Goal: Task Accomplishment & Management: Use online tool/utility

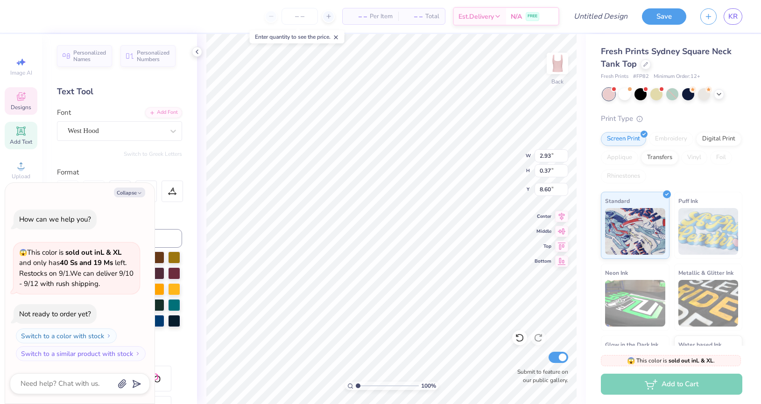
type textarea "x"
type input "8.86"
type textarea "x"
type input "8.78"
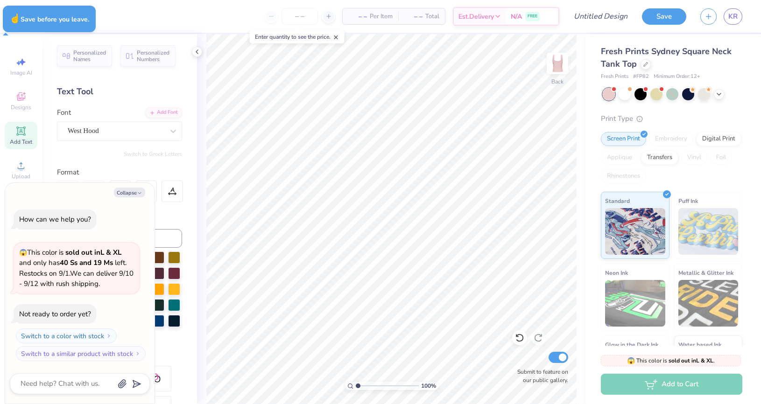
type textarea "x"
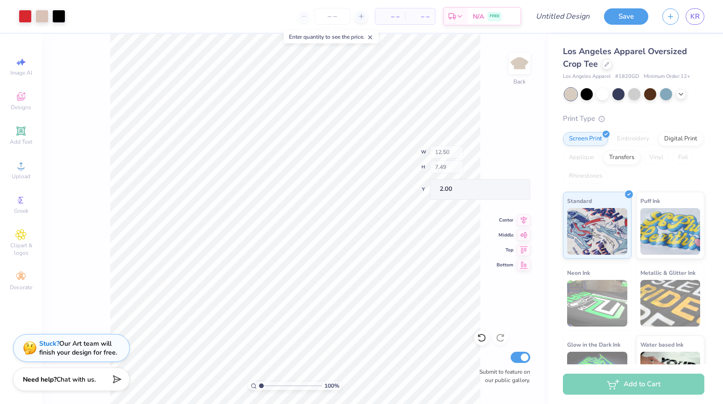
type input "4.67"
type input "2.77"
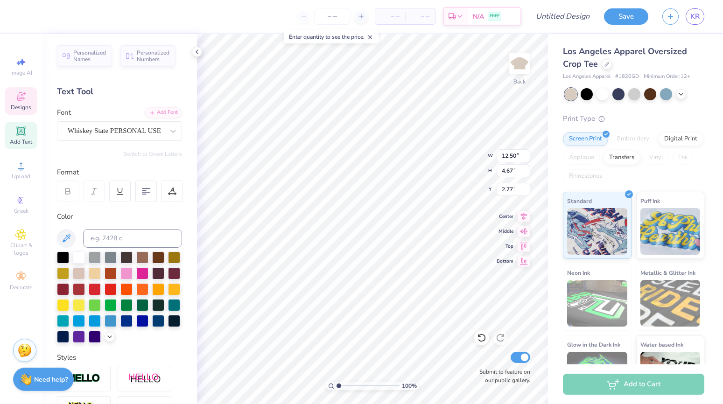
click at [27, 136] on div "Add Text" at bounding box center [21, 136] width 33 height 28
type input "7.21"
type input "2.09"
type input "6.46"
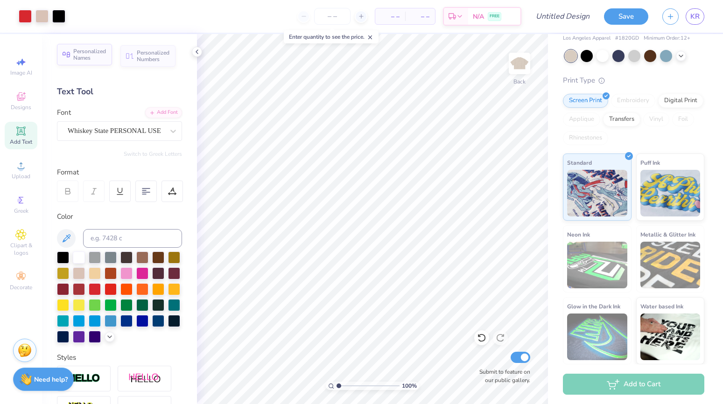
click at [102, 61] on div "Personalized Names" at bounding box center [84, 54] width 55 height 21
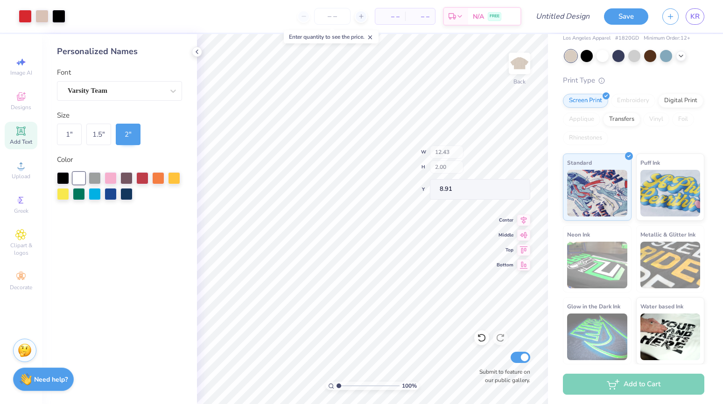
type input "8.91"
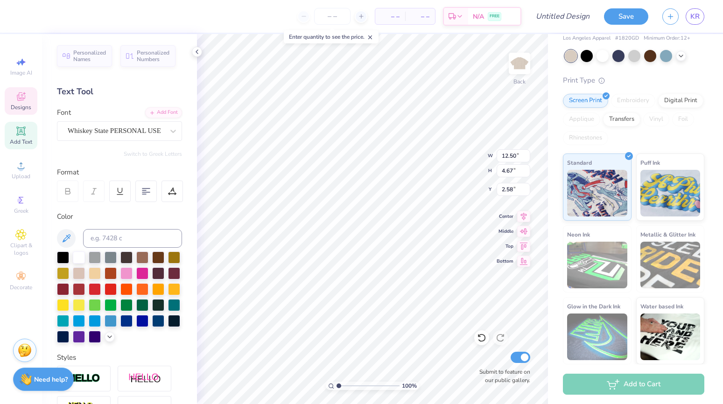
scroll to position [0, 4]
type textarea "Womens Heart Health"
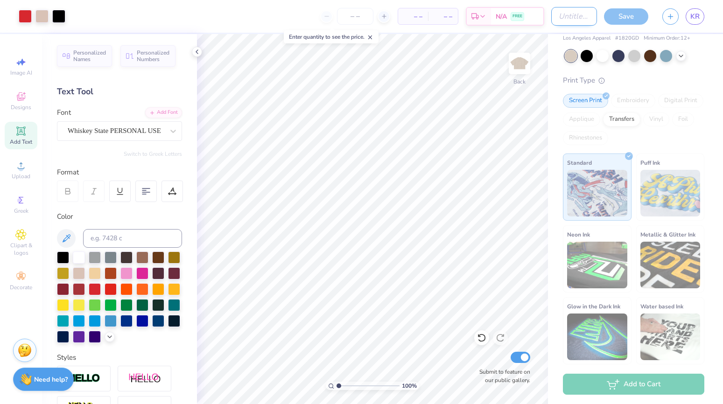
click at [575, 21] on input "Design Title" at bounding box center [574, 16] width 46 height 19
type input "Des. 1"
click at [634, 16] on div "Save" at bounding box center [626, 16] width 44 height 16
click at [614, 15] on div "Save" at bounding box center [626, 16] width 44 height 16
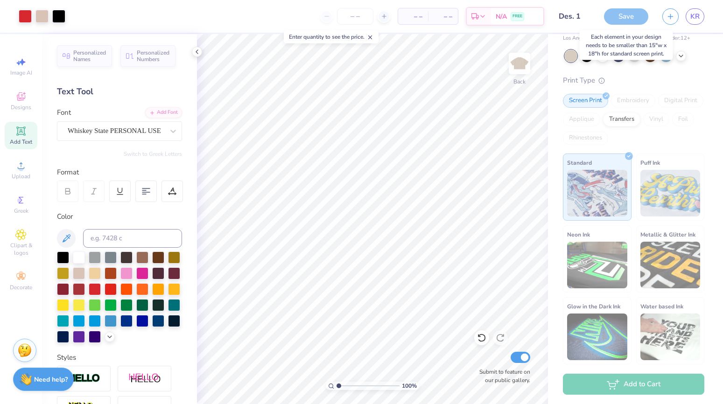
click at [614, 15] on div "Save" at bounding box center [626, 16] width 44 height 16
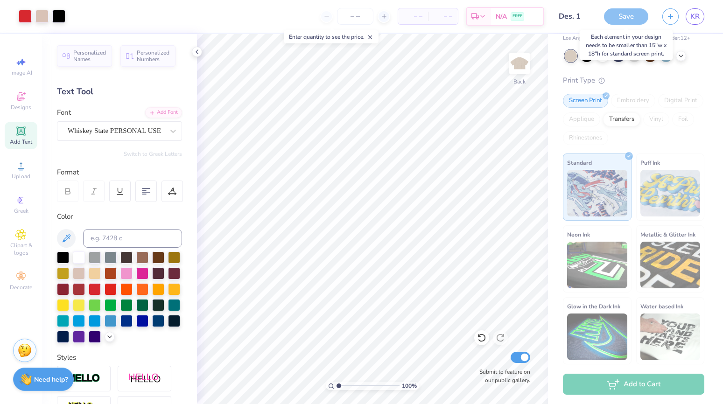
click at [614, 15] on div "Save" at bounding box center [626, 16] width 44 height 16
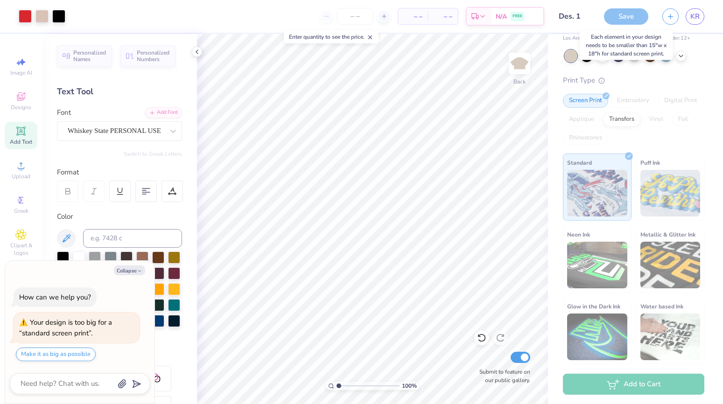
click at [620, 11] on div "Save" at bounding box center [626, 16] width 44 height 16
click at [66, 19] on div "Art colors – – Per Item – – Total Est. Delivery N/A FREE Design Title Des. 1 Sa…" at bounding box center [361, 16] width 723 height 33
click at [59, 19] on div at bounding box center [58, 15] width 13 height 13
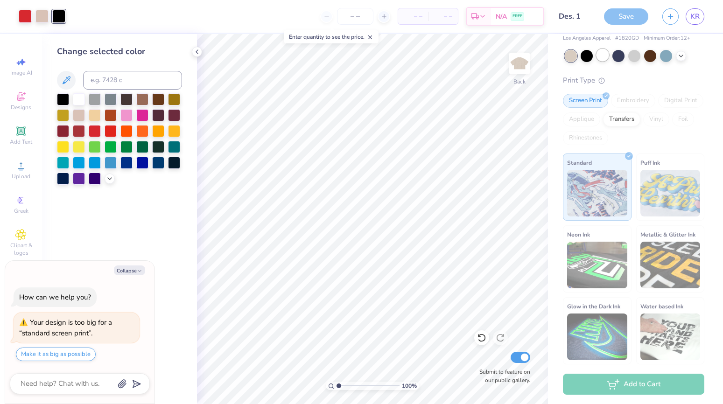
click at [601, 61] on div at bounding box center [603, 55] width 12 height 12
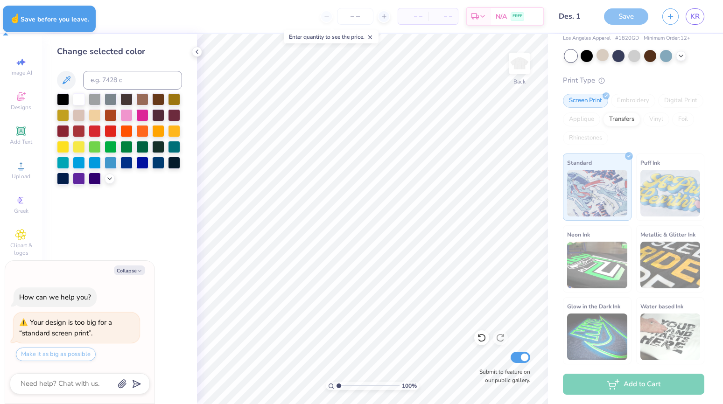
type textarea "x"
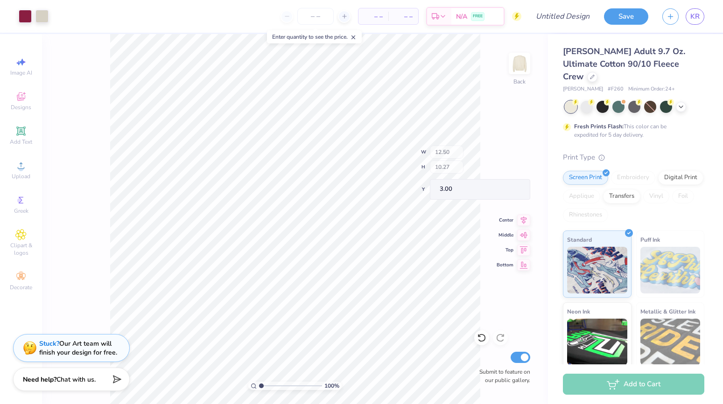
type input "9.39"
type input "0.95"
type input "11.14"
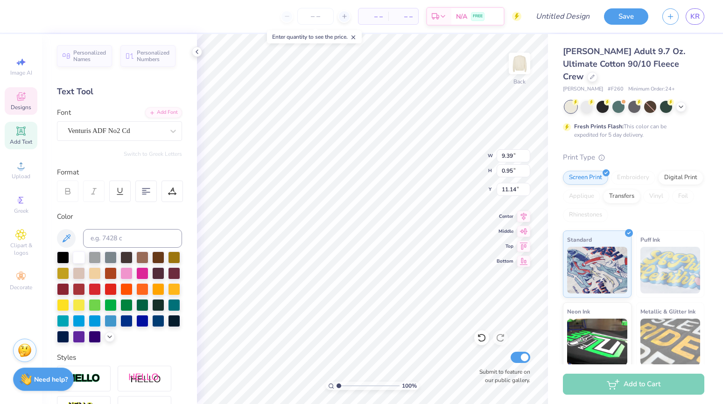
type textarea "Red Dress Gala"
type input "5.91"
type input "12.31"
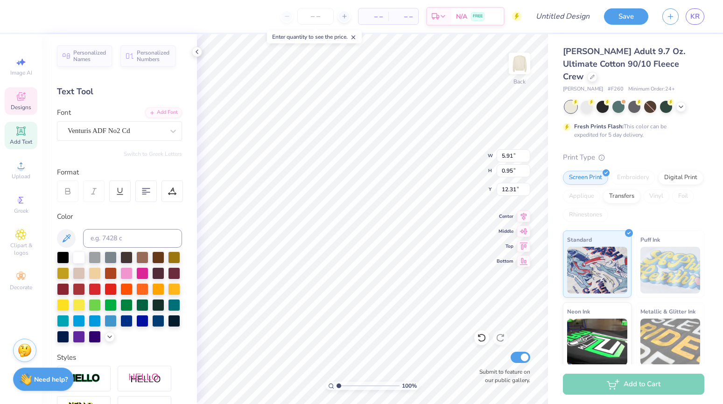
type textarea "'25"
click at [623, 11] on button "Save" at bounding box center [626, 15] width 44 height 16
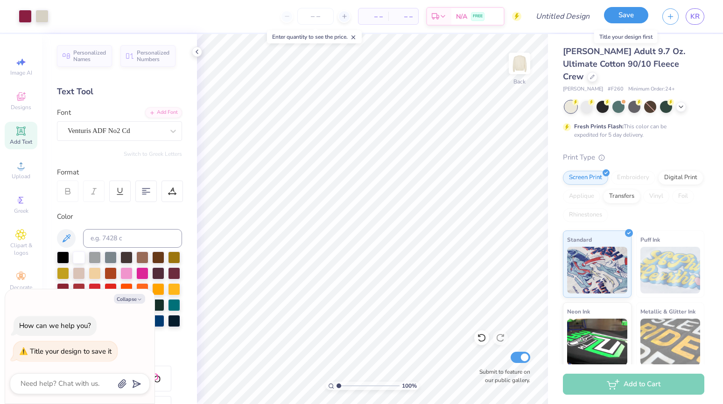
click at [632, 13] on button "Save" at bounding box center [626, 15] width 44 height 16
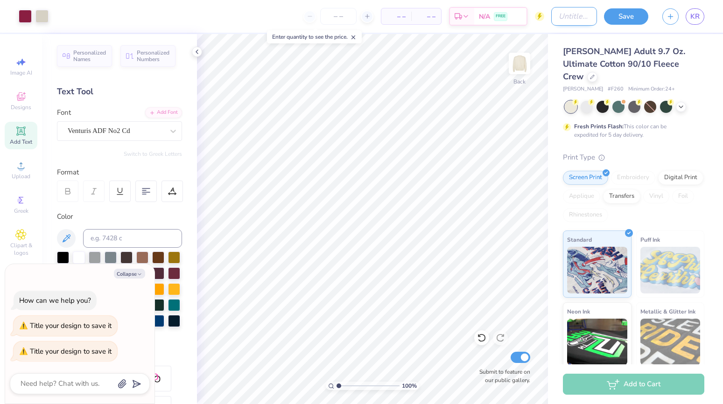
type textarea "x"
click at [564, 19] on input "Design Title" at bounding box center [574, 16] width 46 height 19
type input "D"
type textarea "x"
type input "De"
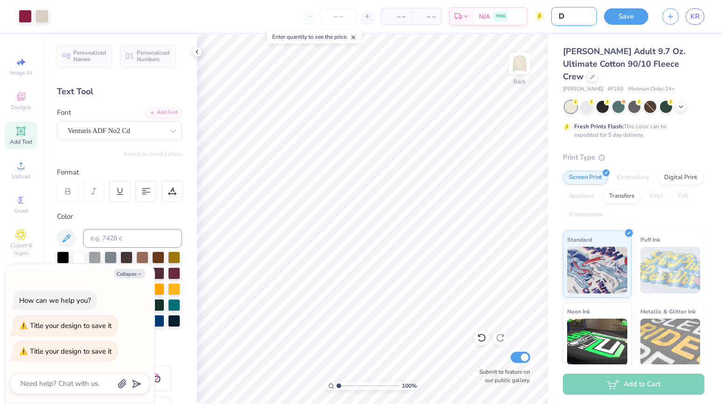
type textarea "x"
type input "Des"
type textarea "x"
type input "Desg"
type textarea "x"
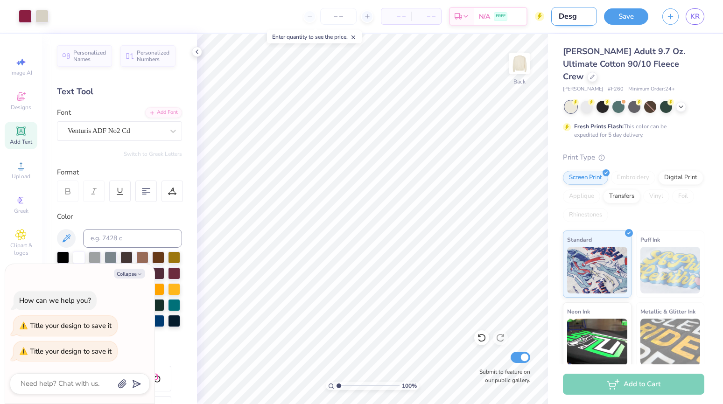
type input "Desgn"
type textarea "x"
type input "Desgn."
type textarea "x"
type input "Desgn."
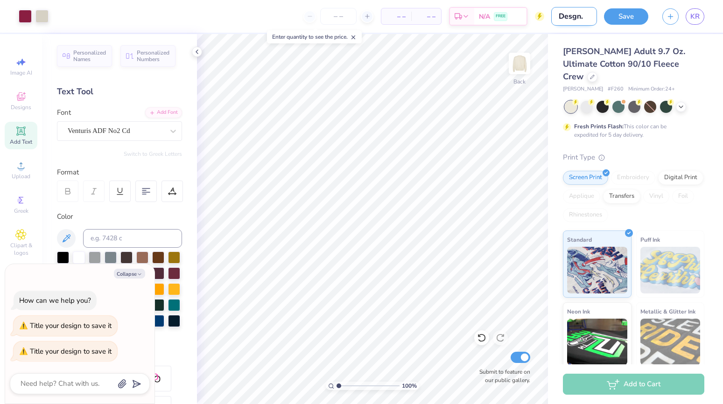
type textarea "x"
type input "Desgn. 1"
type textarea "x"
type input "Desgn. 1"
click at [630, 10] on button "Save" at bounding box center [626, 15] width 44 height 16
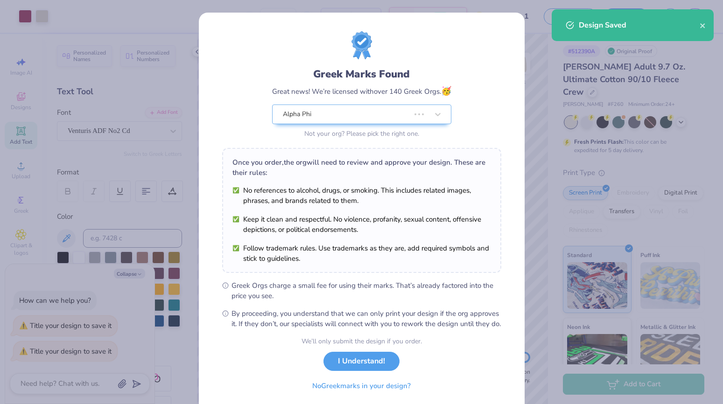
type textarea "x"
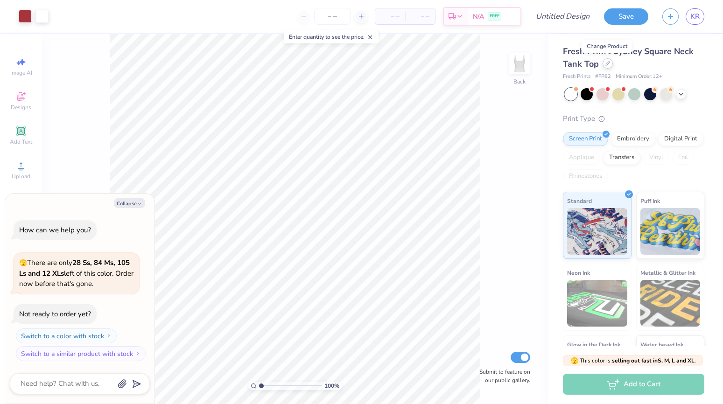
click at [607, 63] on icon at bounding box center [608, 63] width 5 height 5
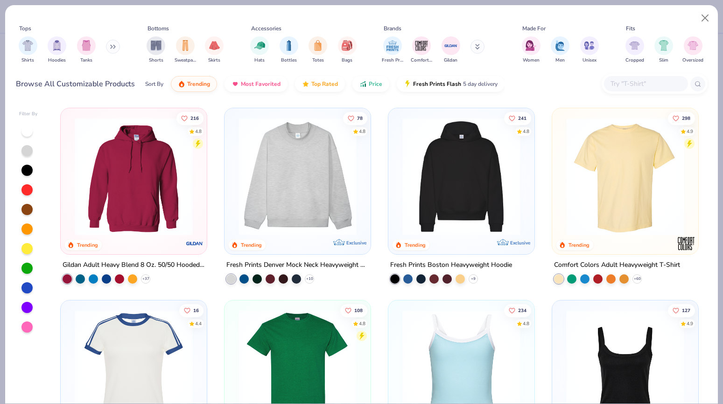
click at [615, 170] on img at bounding box center [625, 177] width 127 height 118
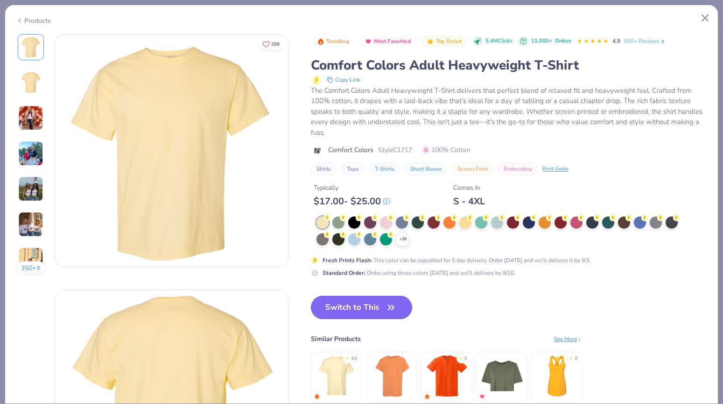
click at [372, 304] on button "Switch to This" at bounding box center [361, 307] width 101 height 23
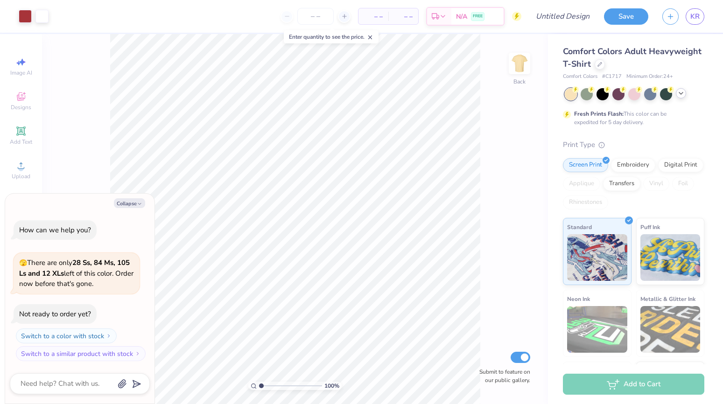
click at [681, 95] on icon at bounding box center [681, 93] width 7 height 7
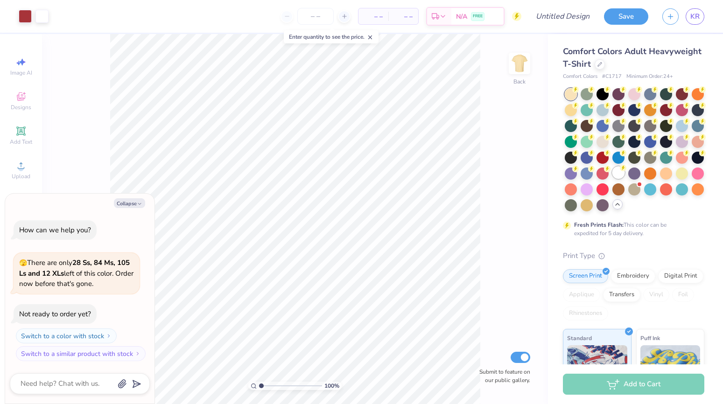
click at [619, 173] on div at bounding box center [619, 173] width 12 height 12
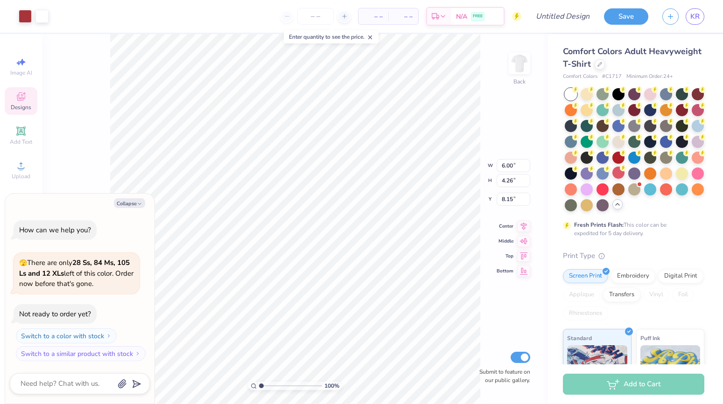
type textarea "x"
type input "4.93"
type textarea "x"
type input "9.43"
type input "6.70"
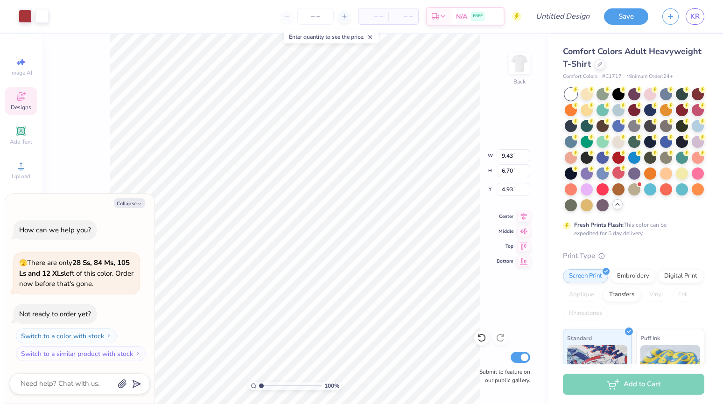
type textarea "x"
type input "4.12"
type textarea "x"
type input "10.98"
type input "7.80"
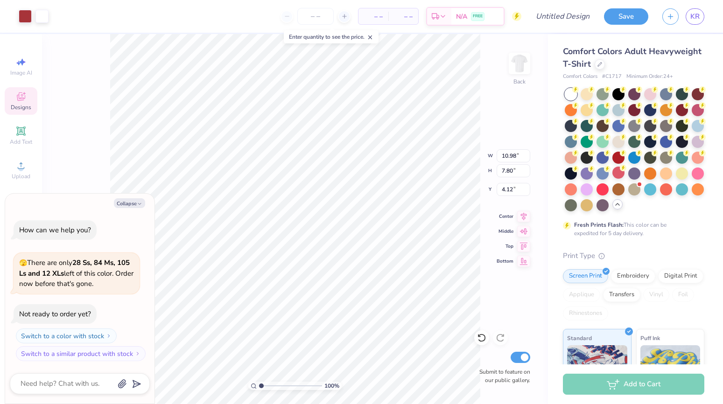
type textarea "x"
type input "3.00"
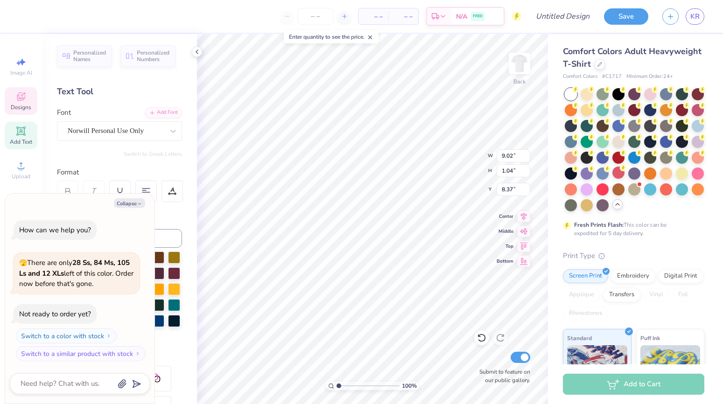
type textarea "x"
type textarea "R"
type textarea "x"
type textarea "Re"
type textarea "x"
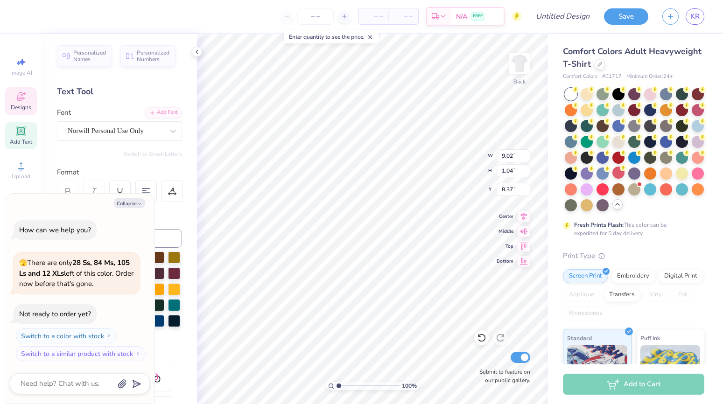
type textarea "Red"
type textarea "x"
type textarea "Red"
type textarea "x"
type textarea "Red D"
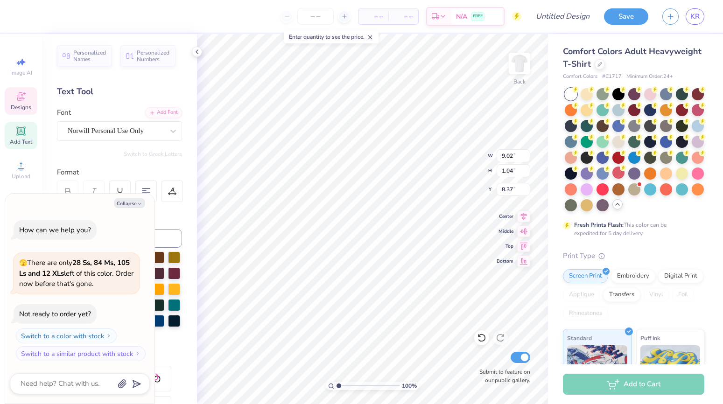
type textarea "x"
type textarea "Red Dr"
type textarea "x"
type textarea "Red Dre"
type textarea "x"
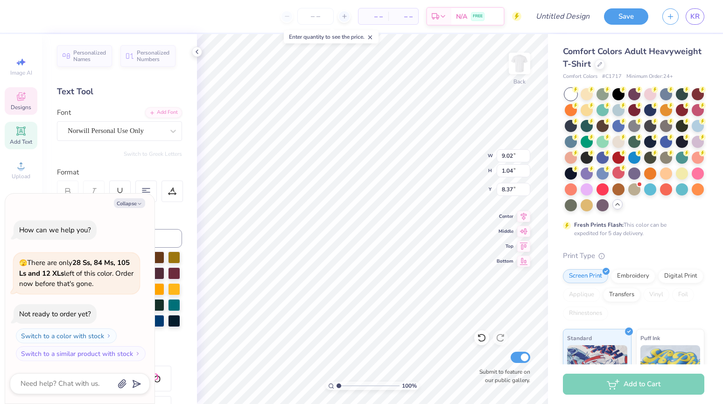
type textarea "Red Dres"
type textarea "x"
type textarea "Red Dress"
type textarea "x"
type textarea "Red Dress"
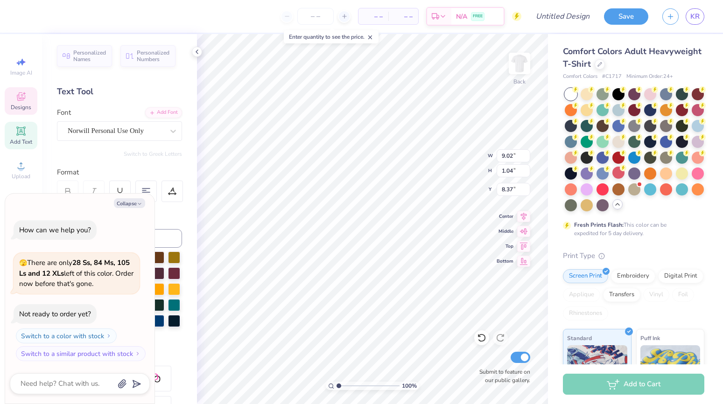
type textarea "x"
type textarea "Red Dress G"
type textarea "x"
type textarea "Red Dress Ga"
type textarea "x"
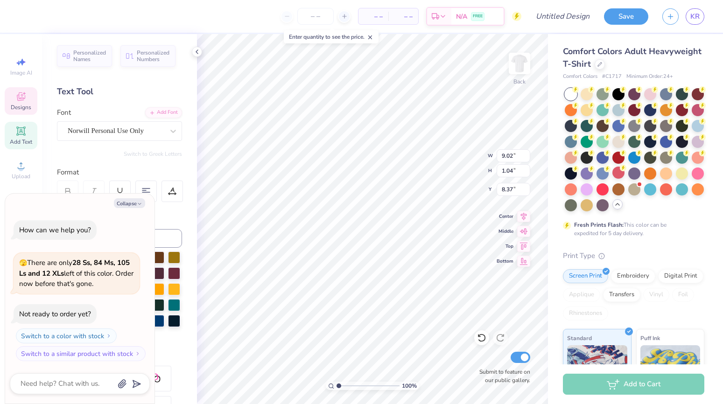
type textarea "Red Dress Gal"
type textarea "x"
type textarea "Red Dress Gala"
type textarea "x"
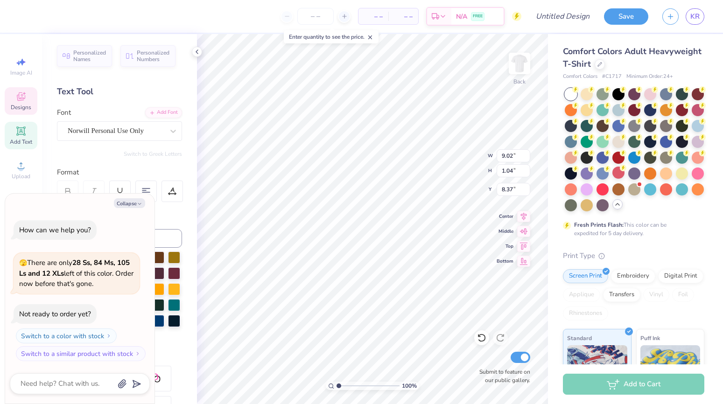
type input "3.83"
type input "0.44"
type input "9.79"
type textarea "x"
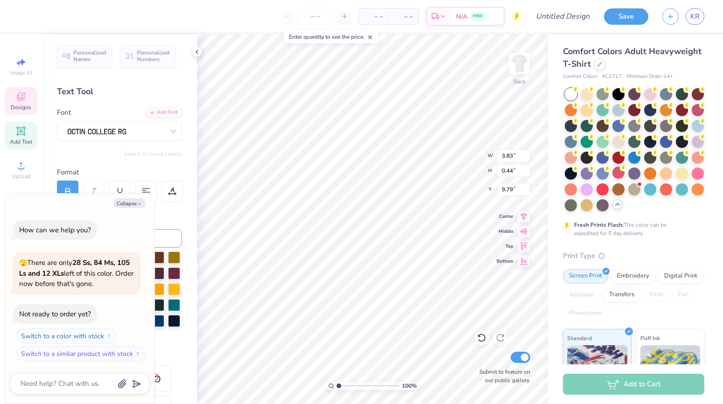
type textarea "L,"
type textarea "x"
type textarea "La,"
type textarea "x"
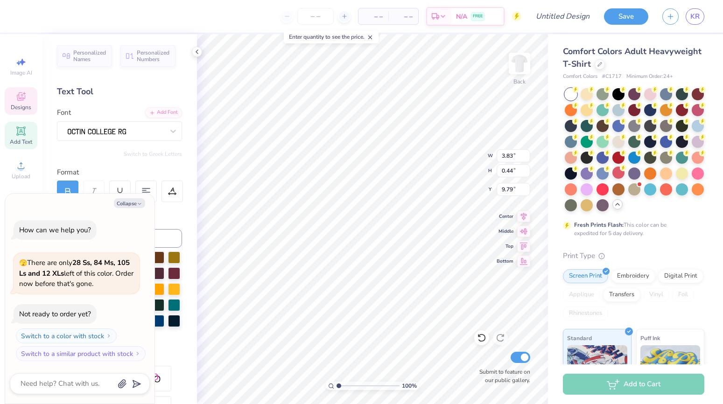
type textarea "Lar,"
type textarea "x"
type textarea "Lara,"
type textarea "x"
type textarea "Laram,"
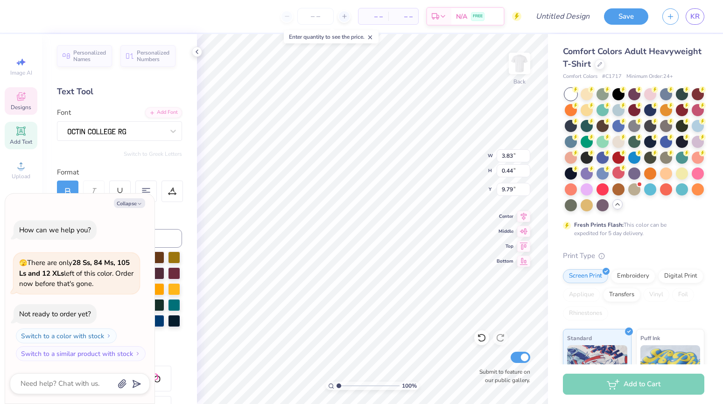
type textarea "x"
type textarea "Laramie,"
type textarea "x"
type input "4.46"
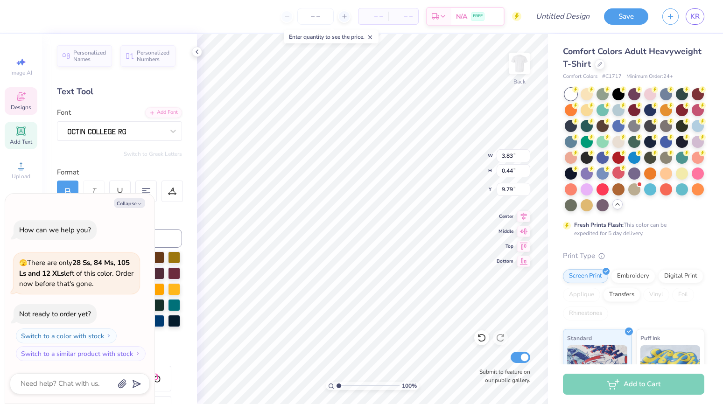
type input "0.37"
type input "10.32"
type textarea "x"
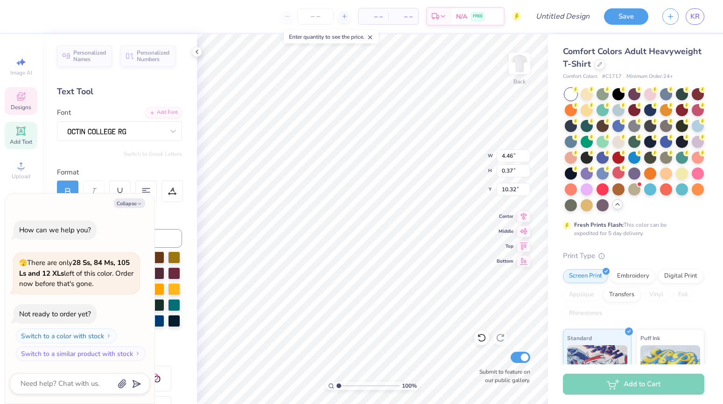
type textarea "South"
type textarea "x"
type textarea "W"
type textarea "x"
type textarea "Wy"
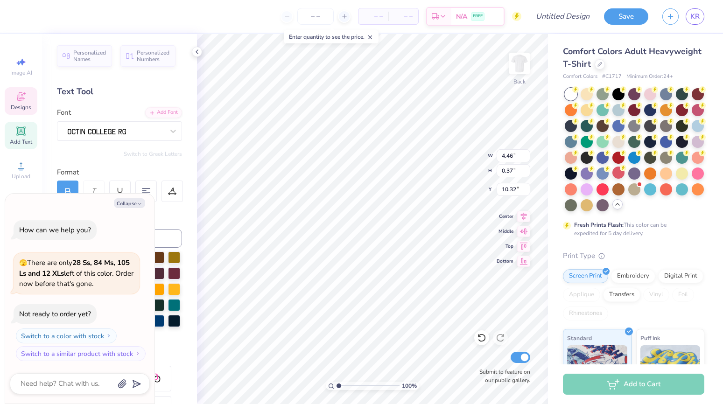
type textarea "x"
type textarea "Wyom"
type textarea "x"
type textarea "Wyomi"
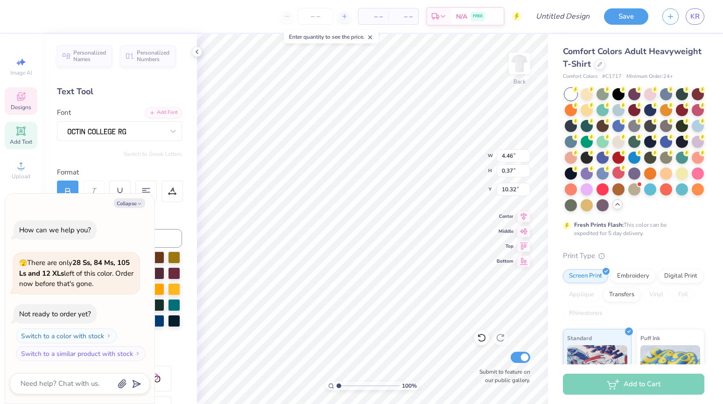
type textarea "x"
type textarea "Wyoming"
click at [141, 203] on polyline "button" at bounding box center [139, 203] width 3 height 1
type textarea "x"
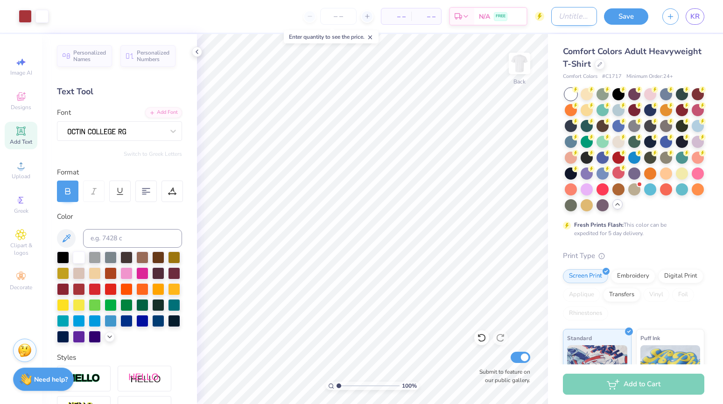
click at [574, 18] on input "Design Title" at bounding box center [574, 16] width 46 height 19
type input "Des. 2"
click at [128, 129] on div at bounding box center [116, 131] width 98 height 14
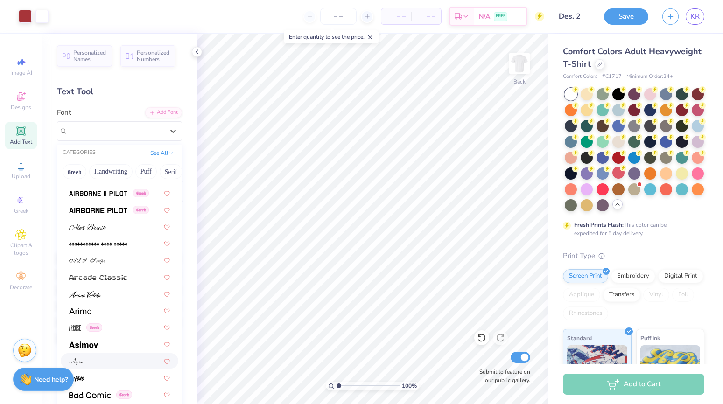
scroll to position [233, 0]
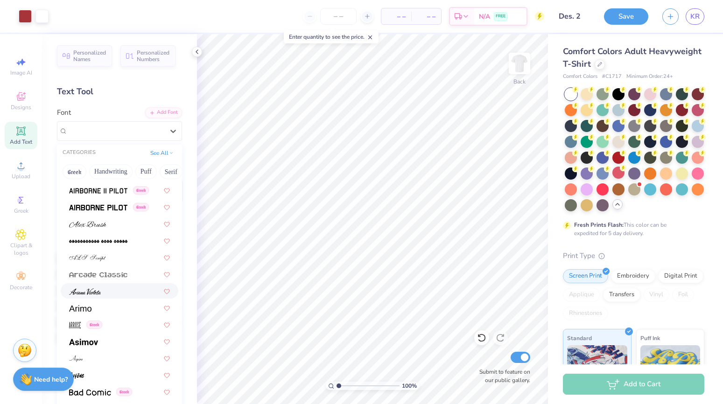
click at [122, 297] on div at bounding box center [120, 290] width 118 height 15
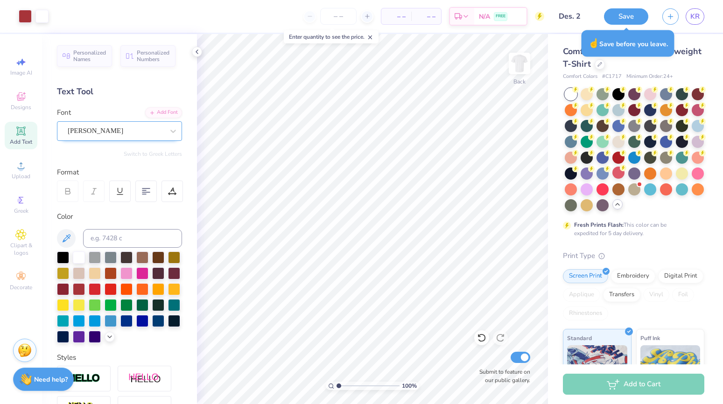
click at [130, 135] on div "Ariana Violeta" at bounding box center [116, 131] width 98 height 14
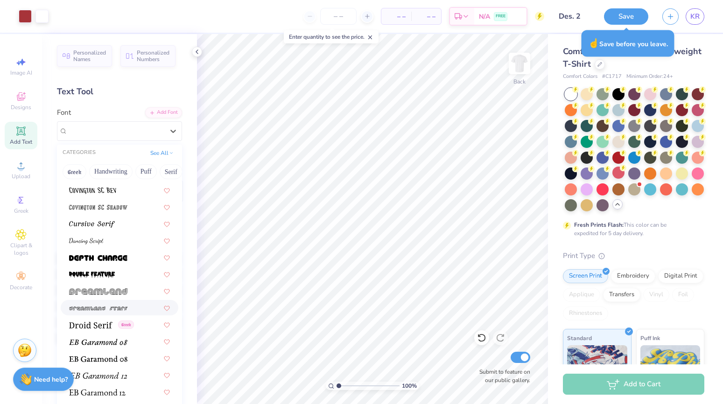
scroll to position [1699, 0]
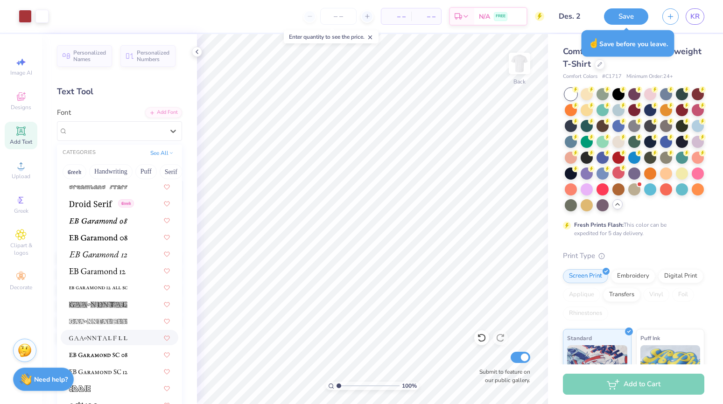
click at [132, 336] on div at bounding box center [119, 338] width 101 height 10
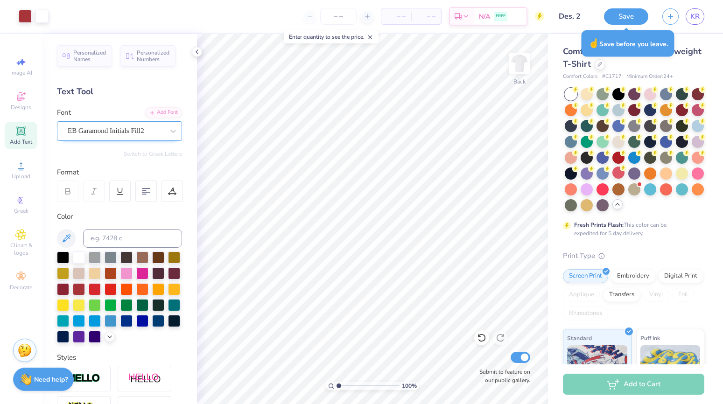
click at [117, 133] on div "EB Garamond Initials Fill2" at bounding box center [116, 131] width 98 height 14
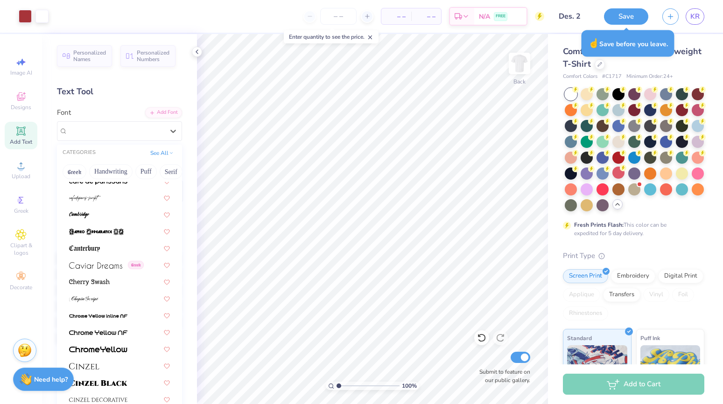
scroll to position [1281, 0]
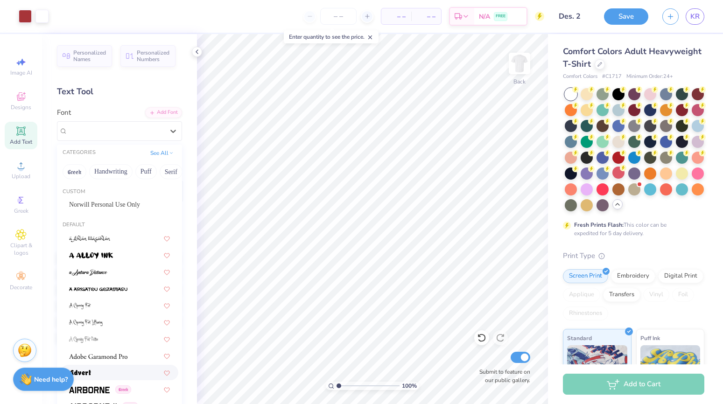
click at [133, 372] on div at bounding box center [119, 373] width 101 height 10
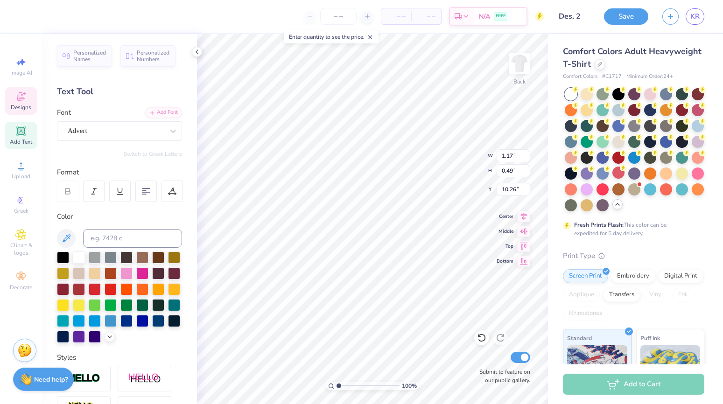
type textarea "Wyoming"
click at [115, 132] on div "Norwill Personal Use Only" at bounding box center [116, 131] width 98 height 14
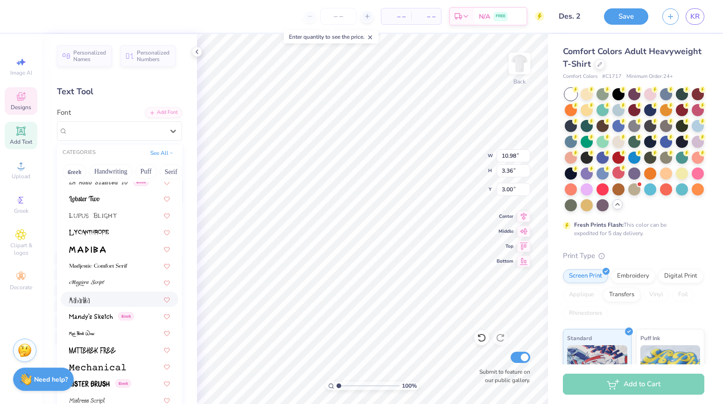
scroll to position [3261, 0]
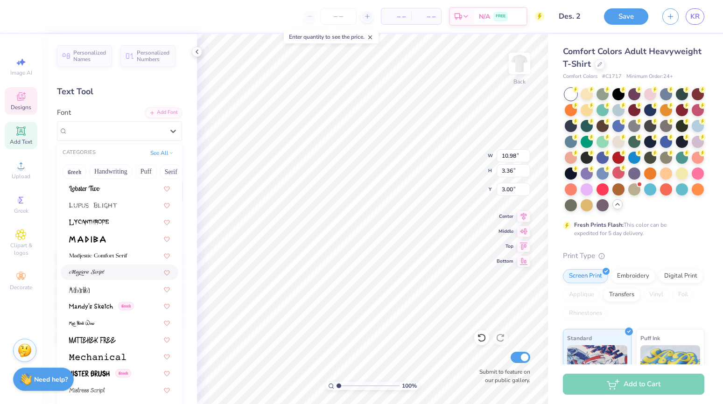
click at [119, 272] on div at bounding box center [119, 273] width 101 height 10
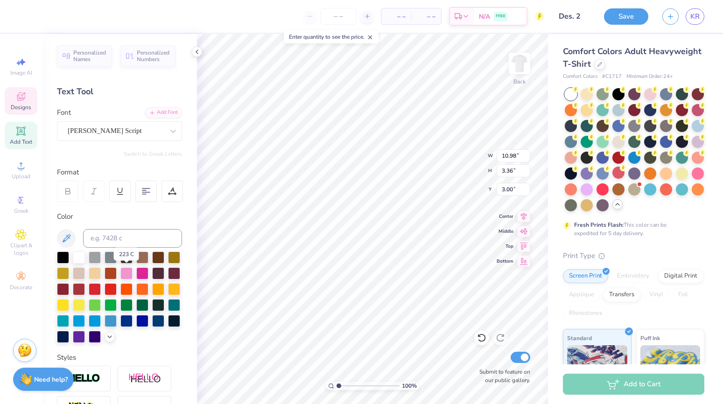
type input "14.17"
type input "3.62"
type input "2.87"
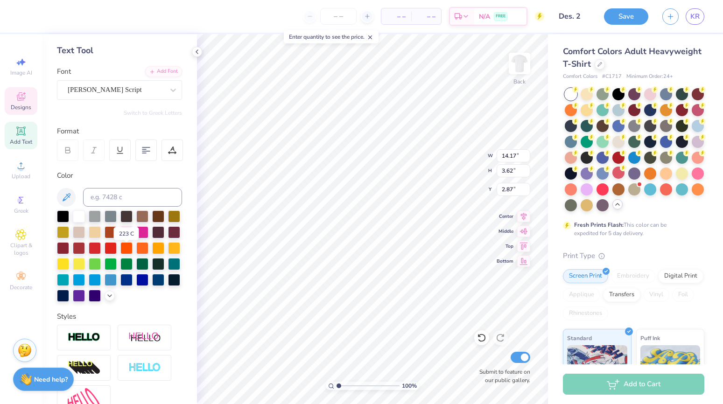
scroll to position [47, 0]
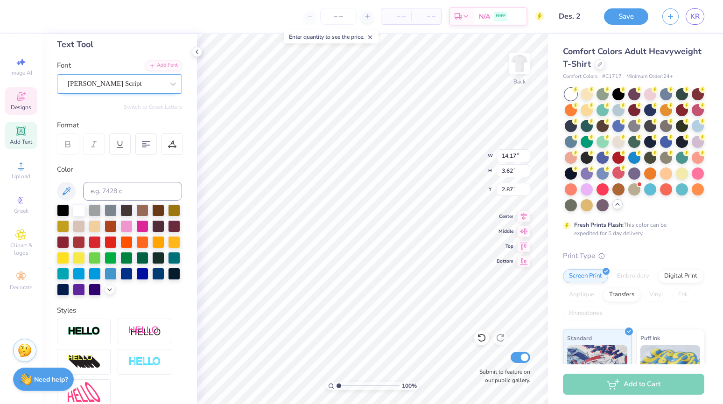
click at [120, 88] on div "Magiera Script" at bounding box center [116, 84] width 98 height 14
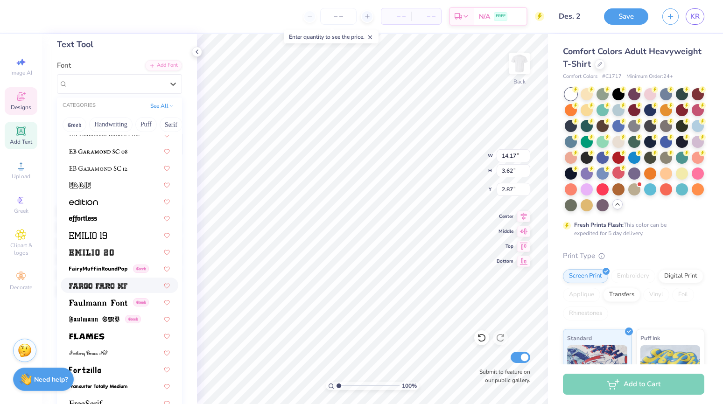
scroll to position [1899, 0]
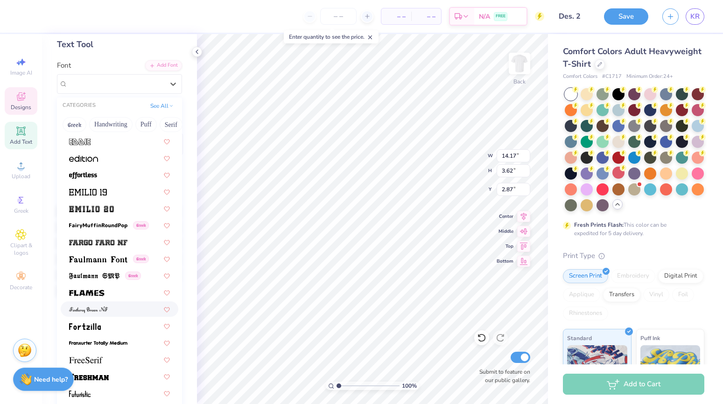
click at [120, 306] on div at bounding box center [119, 309] width 101 height 10
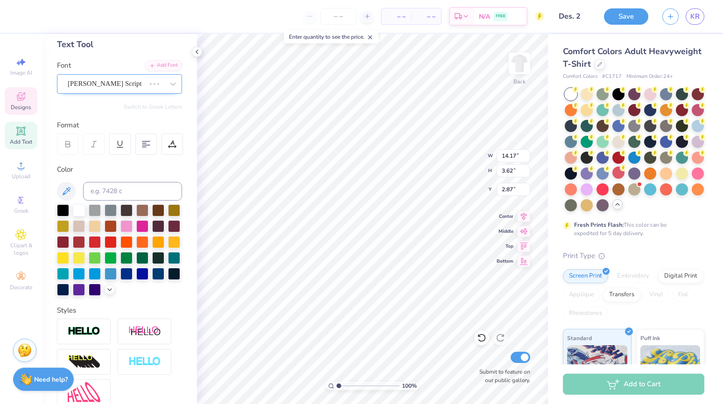
click at [133, 85] on div "Magiera Script" at bounding box center [106, 84] width 79 height 14
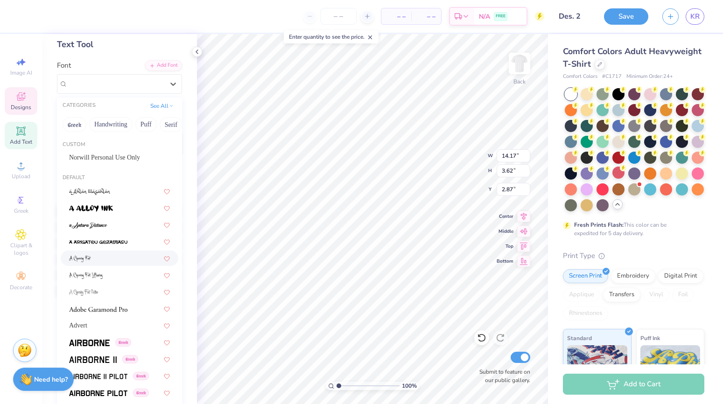
type input "7.44"
type input "2.25"
type input "3.55"
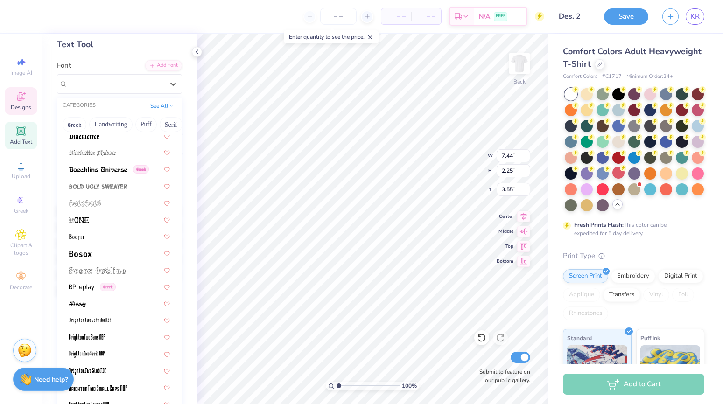
scroll to position [814, 0]
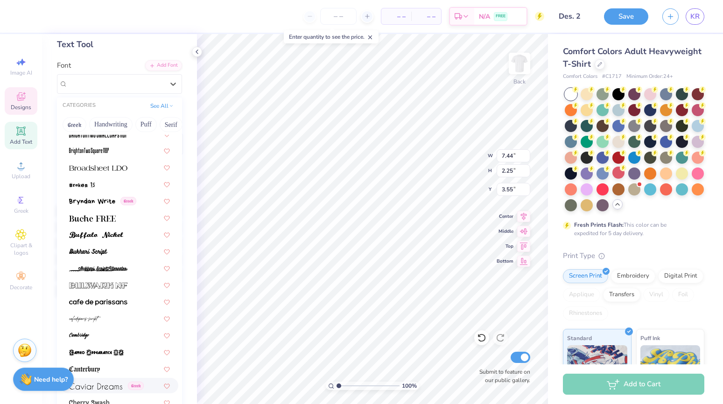
click at [103, 388] on img at bounding box center [95, 386] width 53 height 7
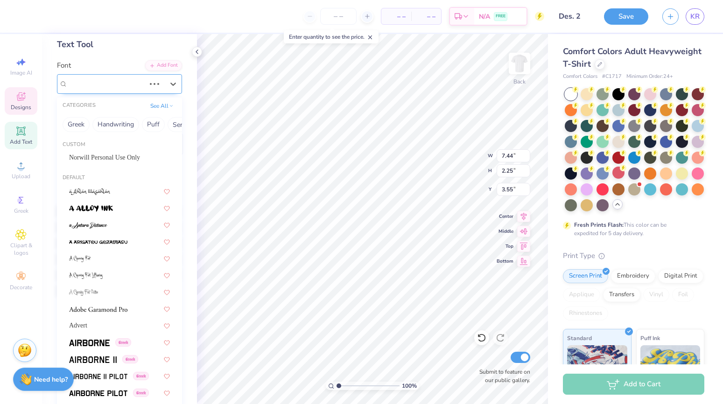
click at [92, 90] on div "Fontleroy Brown NF" at bounding box center [106, 84] width 79 height 14
type input "6.75"
type input "2.11"
type input "3.62"
click at [110, 314] on span at bounding box center [98, 309] width 58 height 10
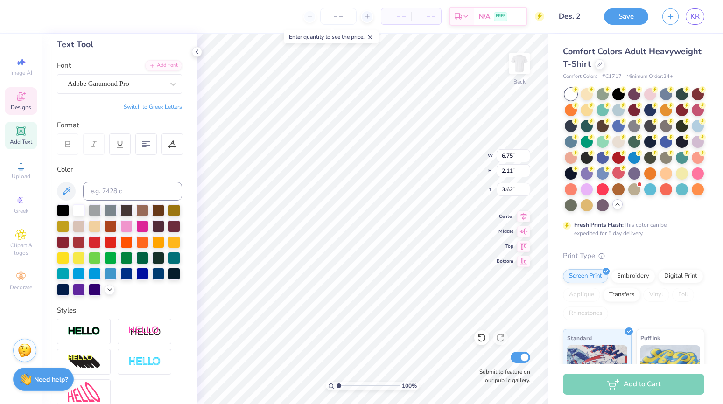
type input "7.36"
type input "2.15"
type input "3.60"
click at [115, 87] on div "Adobe Garamond Pro" at bounding box center [116, 84] width 98 height 14
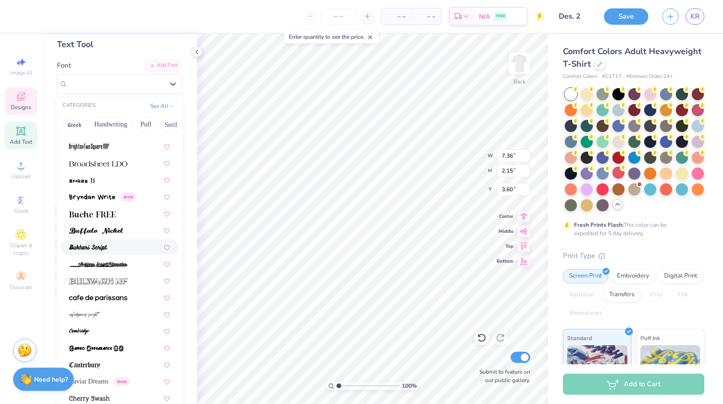
scroll to position [819, 0]
click at [116, 313] on div at bounding box center [119, 314] width 101 height 10
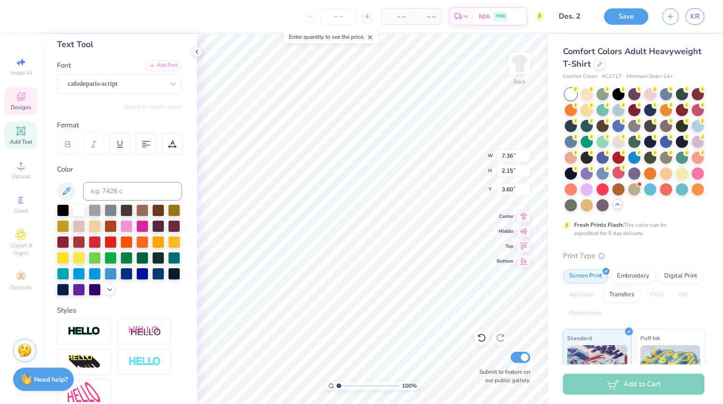
type input "9.19"
type input "2.77"
type input "3.29"
click at [130, 87] on div "cafedeparis-script" at bounding box center [116, 84] width 98 height 14
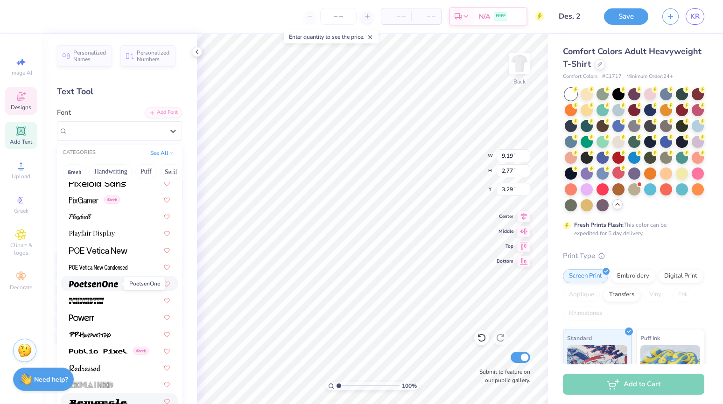
scroll to position [3930, 0]
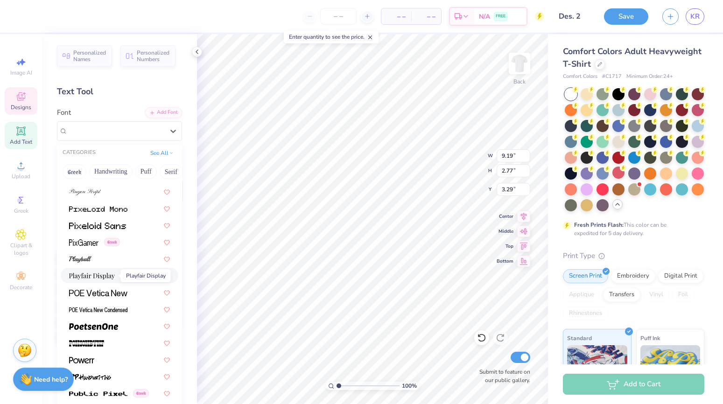
click at [107, 278] on img at bounding box center [92, 276] width 46 height 7
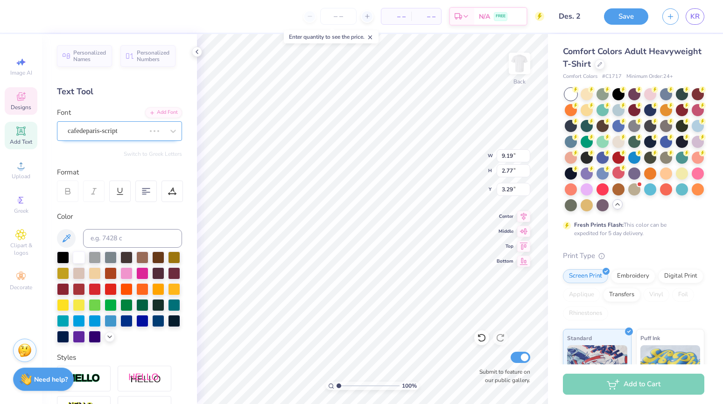
click at [119, 126] on div "cafedeparis-script" at bounding box center [106, 131] width 79 height 14
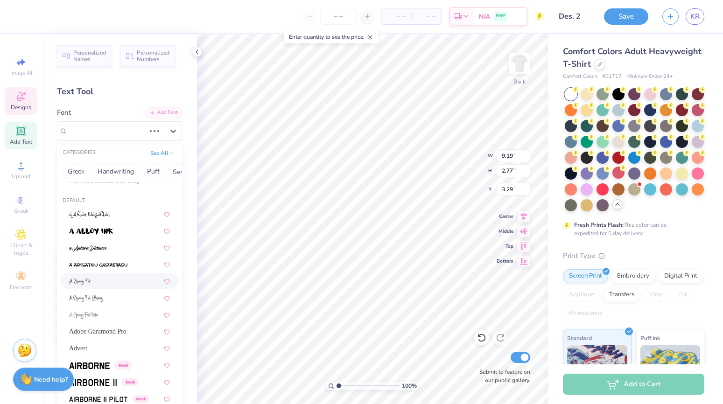
scroll to position [28, 0]
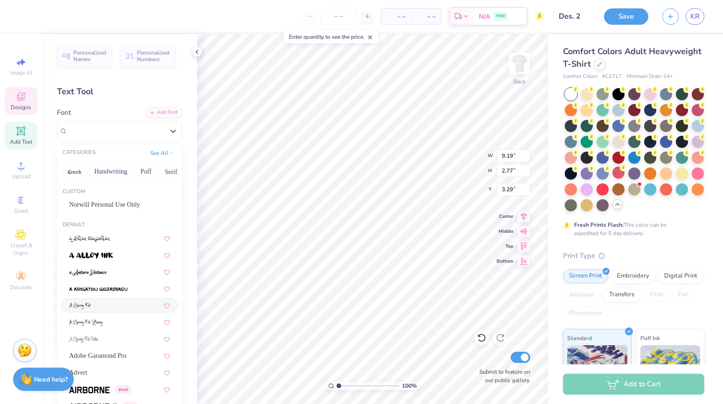
type input "7.47"
type input "2.21"
type input "3.57"
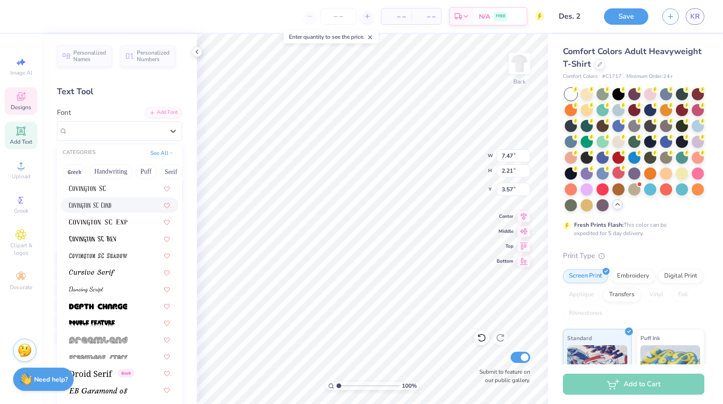
scroll to position [1708, 0]
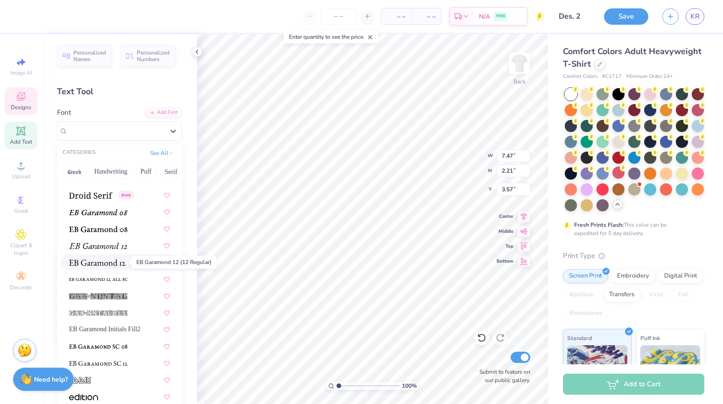
click at [104, 263] on img at bounding box center [97, 263] width 57 height 7
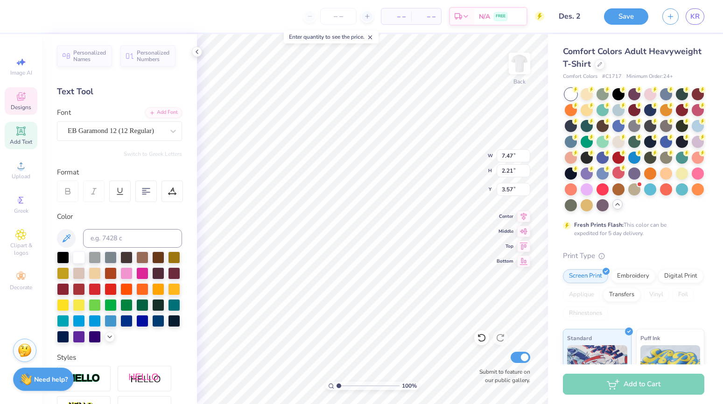
type input "7.52"
type input "2.18"
type input "3.59"
click at [143, 129] on div "EB Garamond 12 (12 Regular)" at bounding box center [116, 131] width 98 height 14
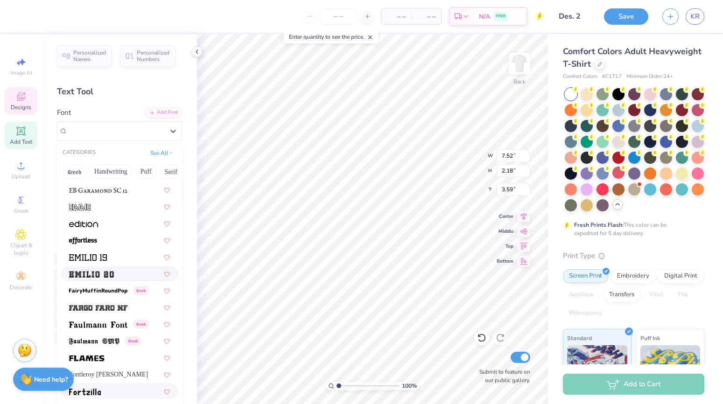
scroll to position [1876, 0]
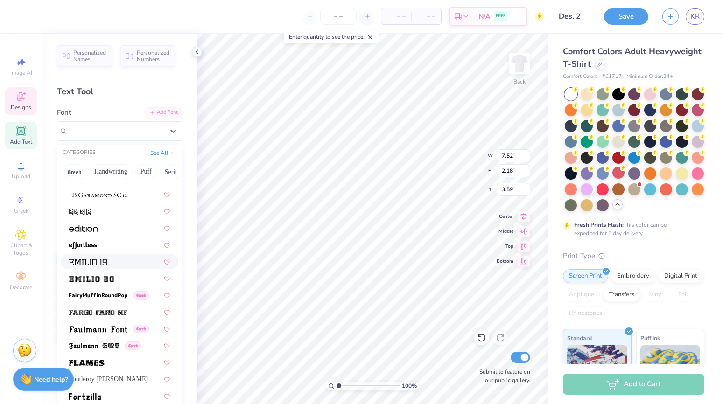
click at [104, 263] on img at bounding box center [88, 262] width 38 height 7
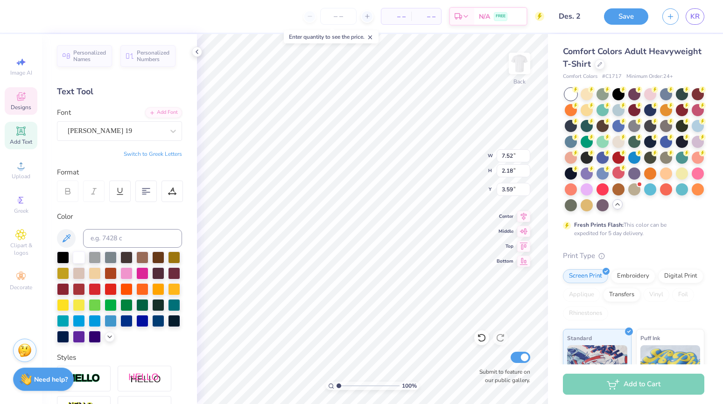
type input "9.76"
type input "2.83"
type input "3.26"
click at [163, 129] on div "Norwill Personal Use Only" at bounding box center [116, 131] width 98 height 14
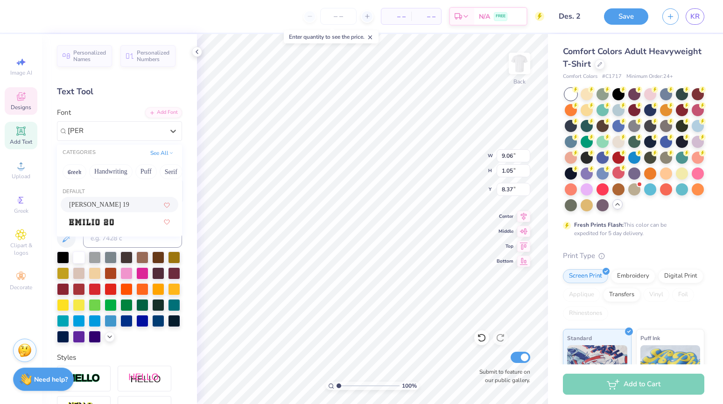
click at [135, 202] on div "Emilio 19" at bounding box center [119, 205] width 101 height 10
type input "Emil"
type input "14.17"
type input "1.28"
type input "8.25"
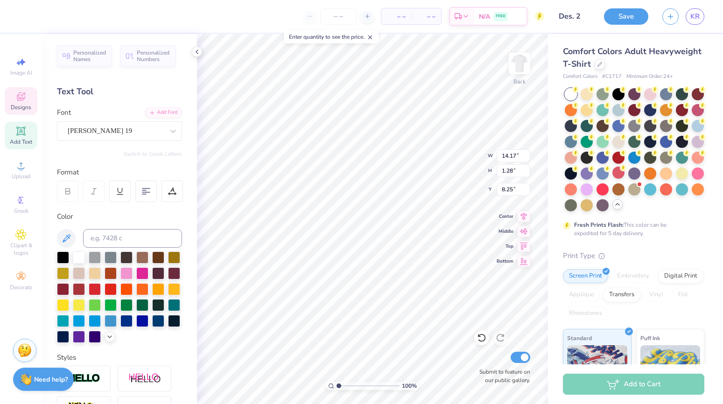
type input "10.04"
type input "0.91"
type input "8.23"
click at [621, 11] on button "Save" at bounding box center [626, 15] width 44 height 16
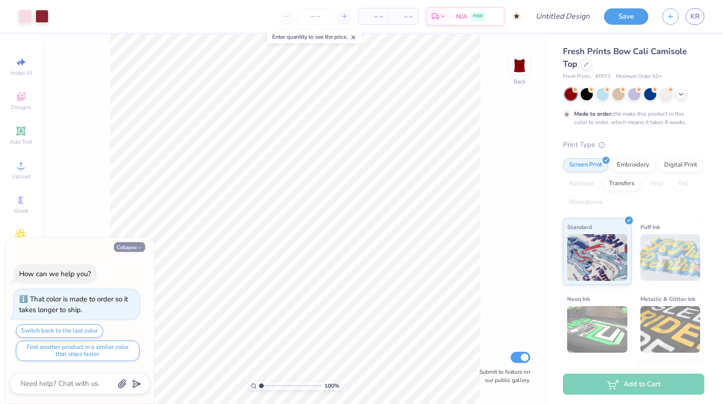
click at [138, 246] on icon "button" at bounding box center [140, 248] width 6 height 6
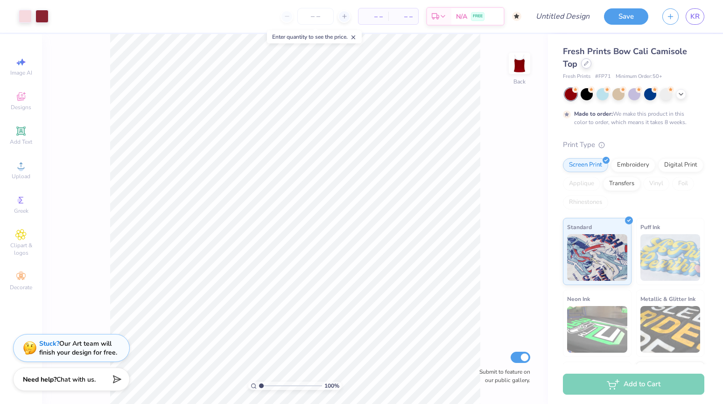
click at [588, 63] on icon at bounding box center [586, 63] width 5 height 5
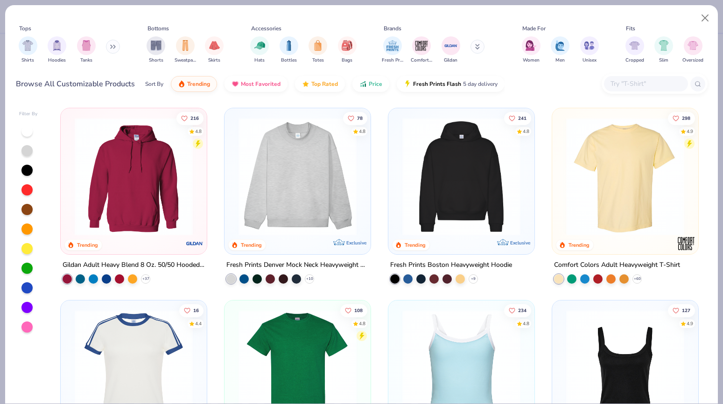
click at [601, 178] on img at bounding box center [625, 177] width 127 height 118
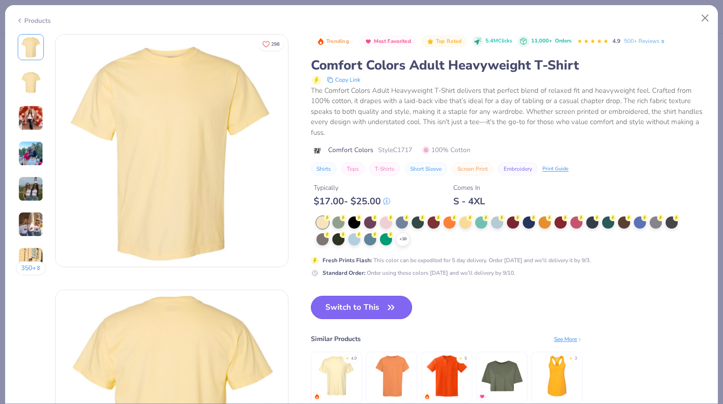
click at [374, 305] on button "Switch to This" at bounding box center [361, 307] width 101 height 23
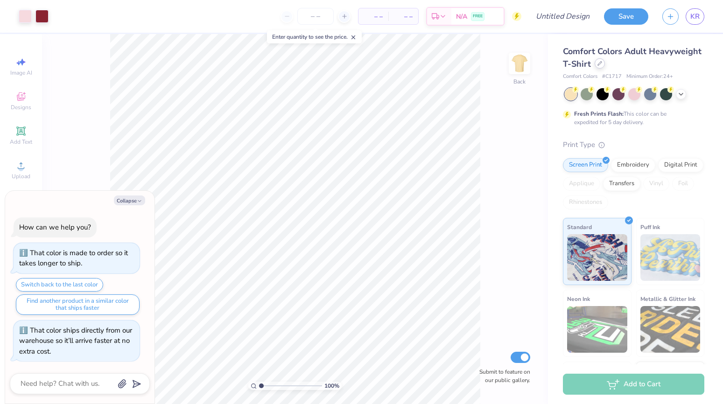
click at [597, 67] on div at bounding box center [600, 63] width 10 height 10
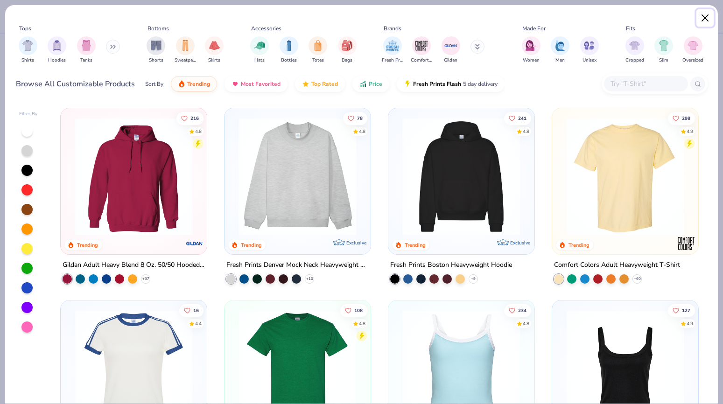
click at [705, 18] on button "Close" at bounding box center [706, 18] width 18 height 18
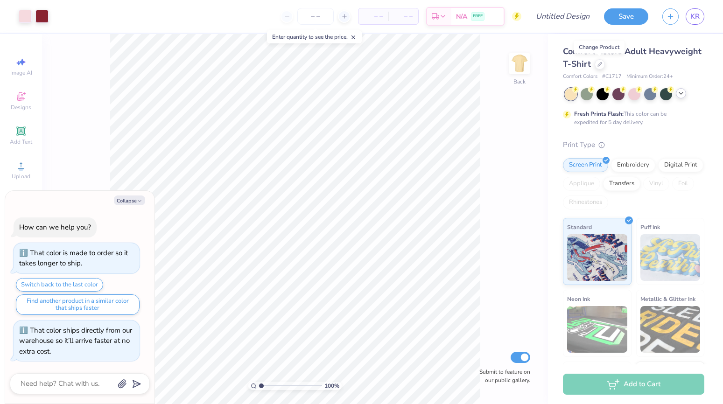
click at [685, 94] on icon at bounding box center [681, 93] width 7 height 7
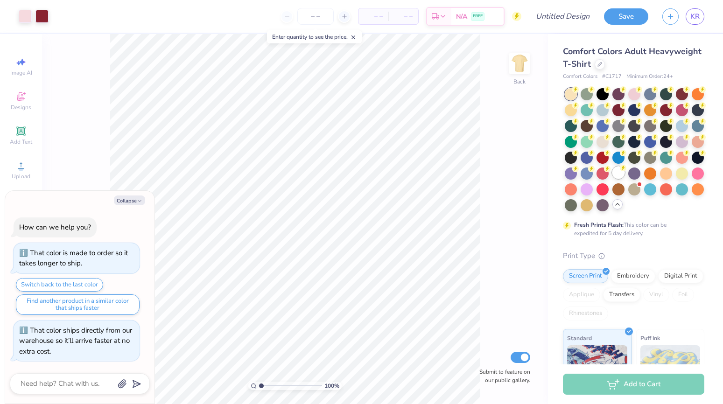
click at [616, 169] on div at bounding box center [619, 173] width 12 height 12
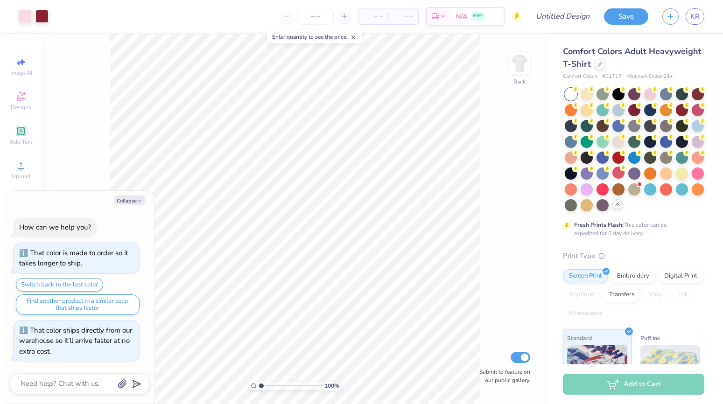
click at [567, 163] on div at bounding box center [635, 149] width 140 height 123
click at [569, 170] on div at bounding box center [571, 173] width 12 height 12
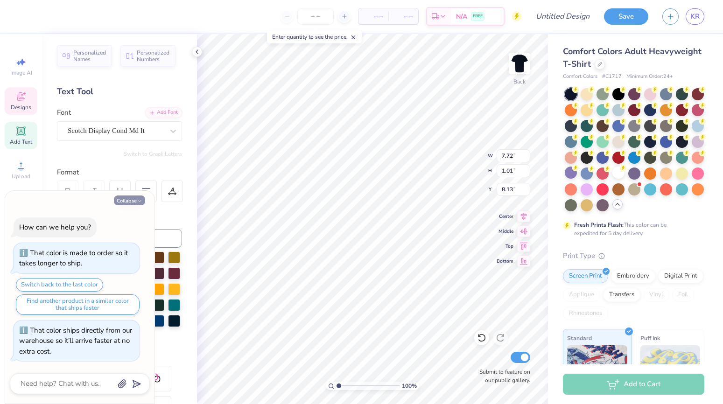
click at [139, 201] on icon "button" at bounding box center [140, 201] width 6 height 6
type textarea "x"
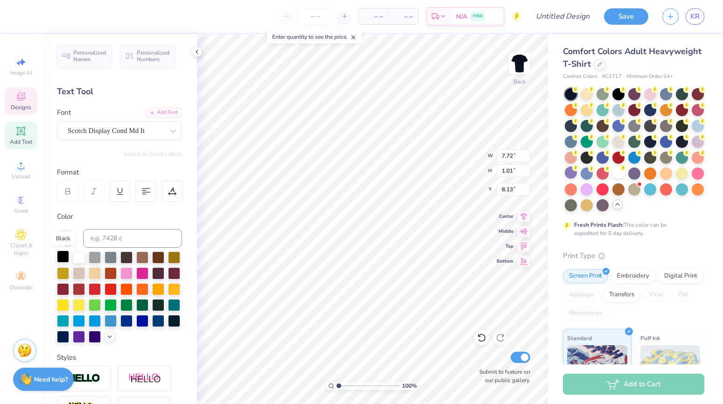
click at [68, 257] on div at bounding box center [63, 257] width 12 height 12
click at [621, 177] on div at bounding box center [619, 173] width 12 height 12
click at [573, 172] on div at bounding box center [571, 173] width 12 height 12
type input "2.61"
type input "0.20"
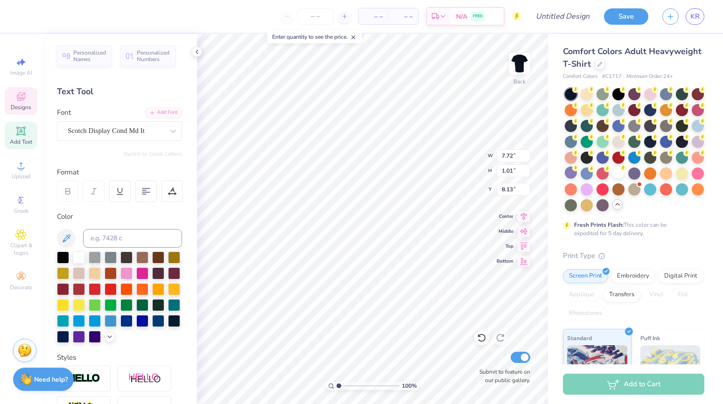
type input "10.15"
click at [61, 255] on div at bounding box center [63, 257] width 12 height 12
click at [621, 174] on div at bounding box center [619, 173] width 12 height 12
type input "7.82"
click at [429, 156] on div "Hold “Option ⌥” to see the space between elements." at bounding box center [384, 154] width 93 height 21
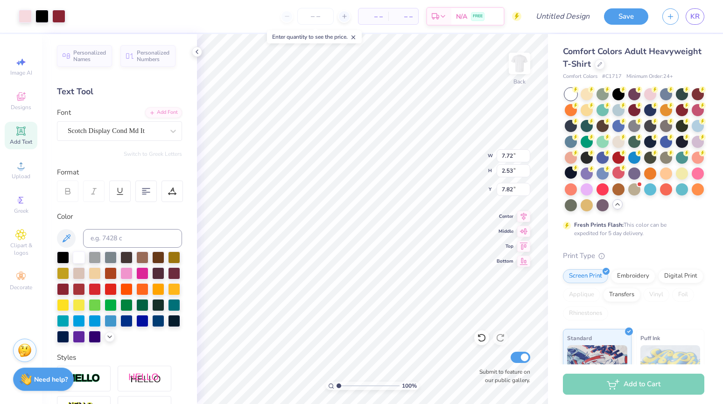
type input "5.58"
type input "10.46"
type input "3.43"
type input "3.00"
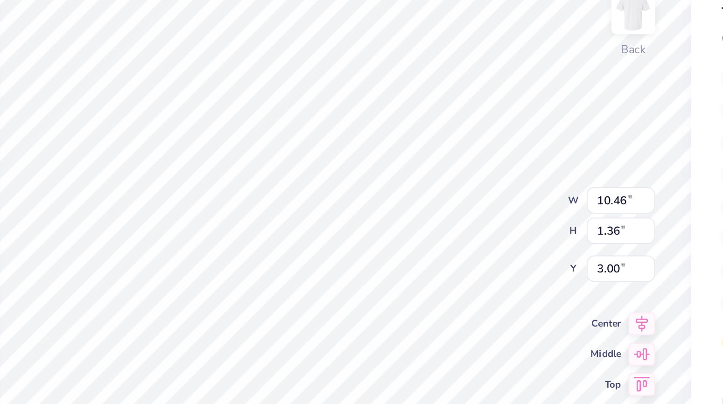
type textarea "Alpha Phi"
type input "8.24"
type input "1.66"
type input "4.36"
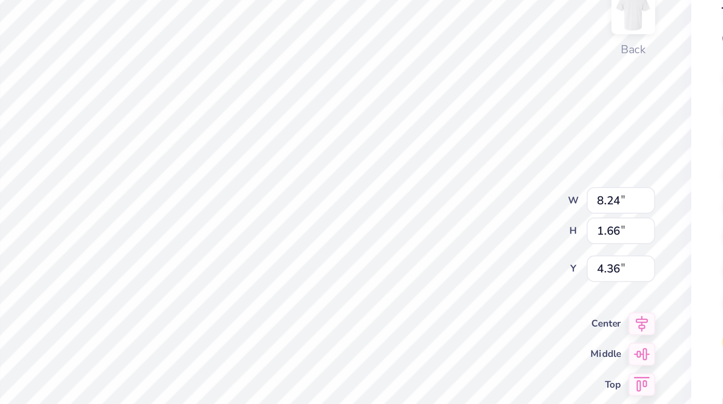
scroll to position [0, 0]
type textarea "R"
type textarea "u"
type textarea "Union Hand in Hand"
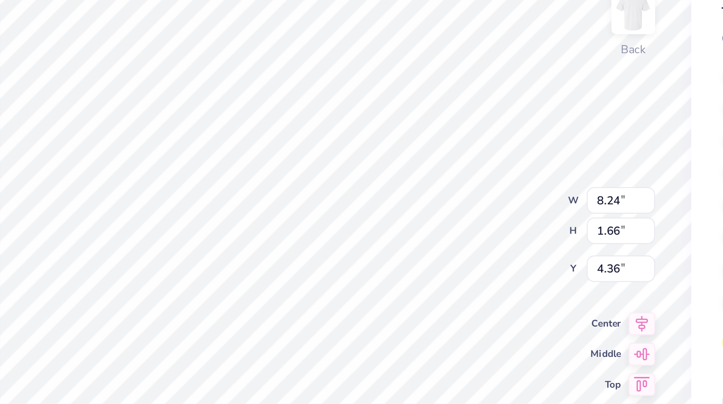
type input "3.53"
type input "0.27"
type input "6.16"
type textarea "Red Dress Gala 2025"
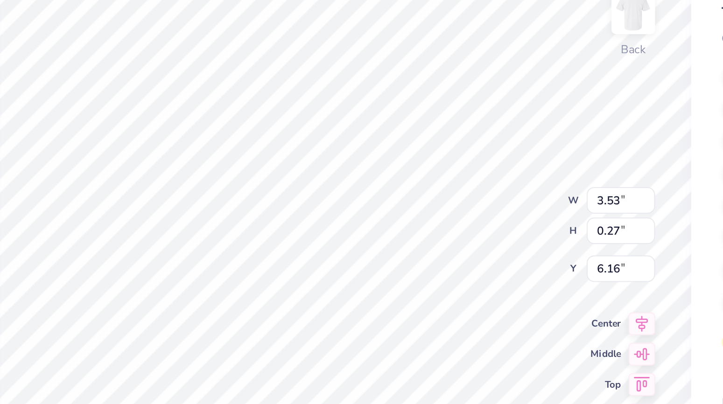
scroll to position [0, 2]
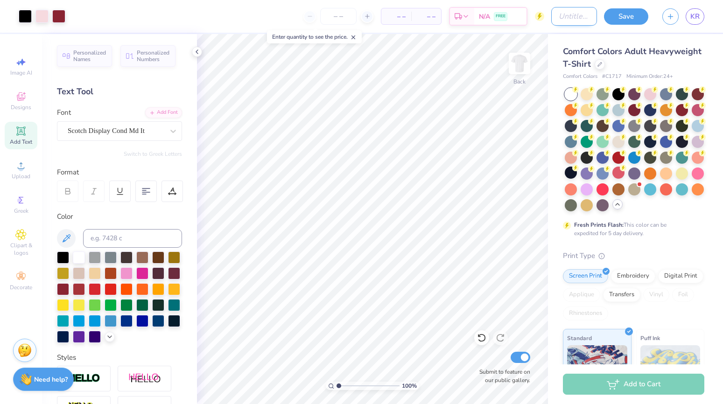
click at [565, 14] on input "Design Title" at bounding box center [574, 16] width 46 height 19
type input "Des. 3"
click at [629, 16] on button "Save" at bounding box center [626, 15] width 44 height 16
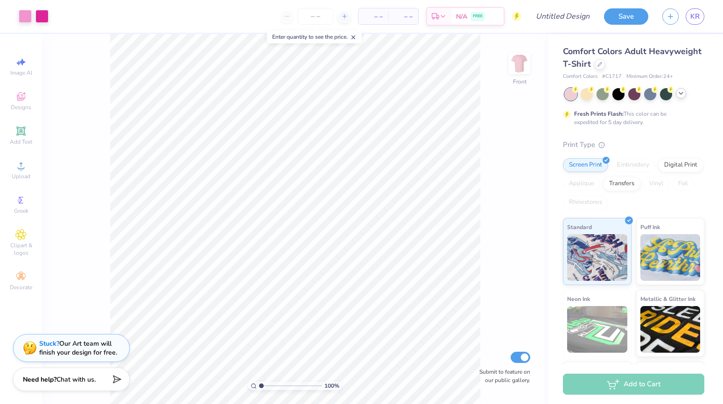
click at [681, 94] on icon at bounding box center [681, 93] width 7 height 7
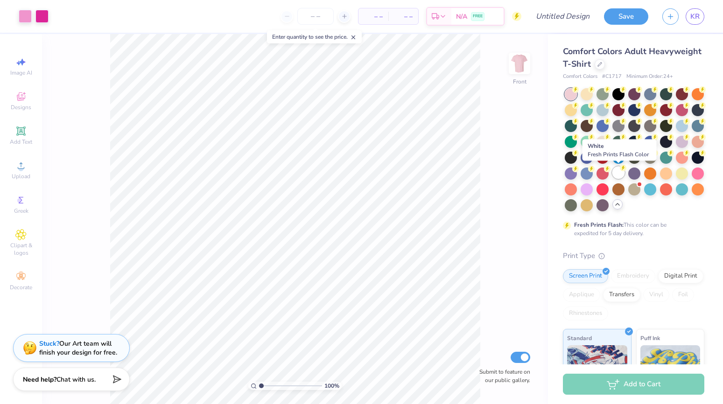
click at [616, 170] on div at bounding box center [619, 173] width 12 height 12
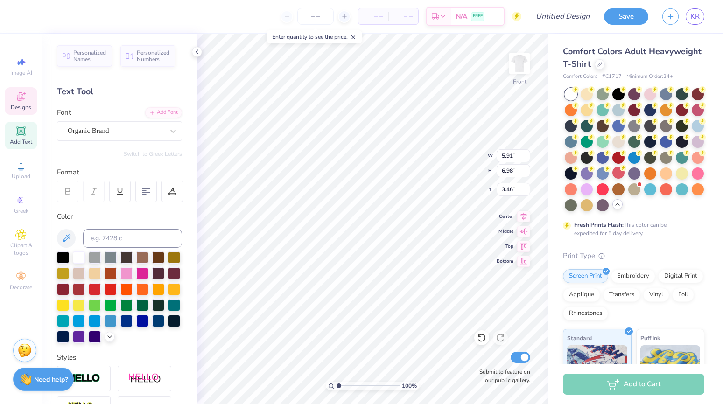
type textarea "RED"
type input "4.41"
type input "6.28"
type input "3.44"
type input "5.47"
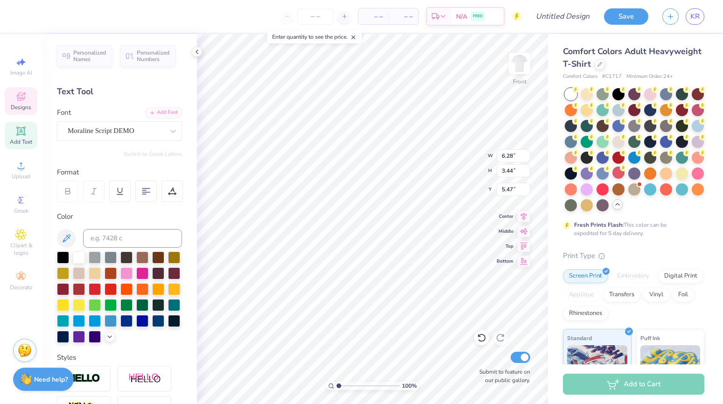
type textarea "Alpha"
type input "7.89"
type input "4.41"
type input "9.71"
type input "4.88"
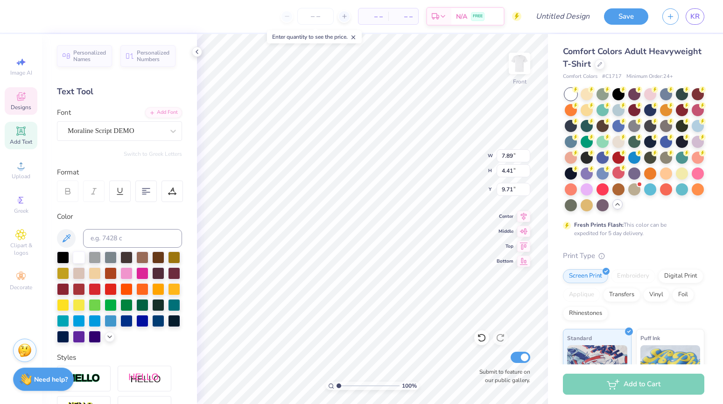
type input "3.75"
type input "6.82"
type input "7.89"
type input "4.41"
type input "9.71"
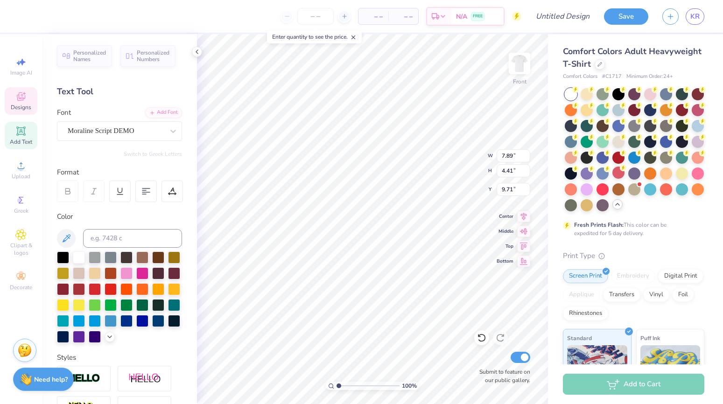
type textarea "Phi"
type input "7.68"
type input "2.63"
type input "6.12"
type input "0.50"
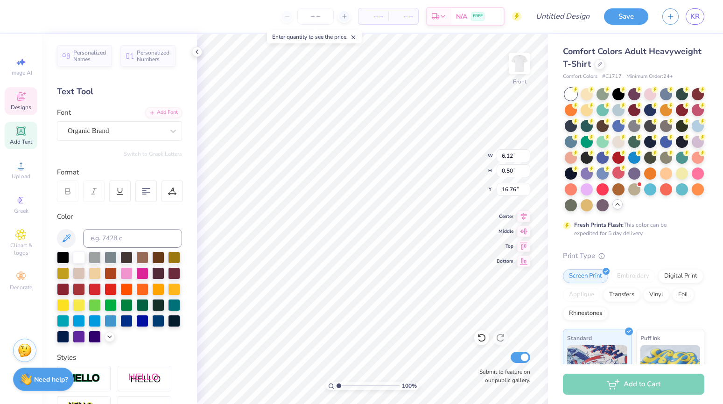
type input "12.73"
type input "3.36"
type input "0.47"
type input "13.52"
type input "6.12"
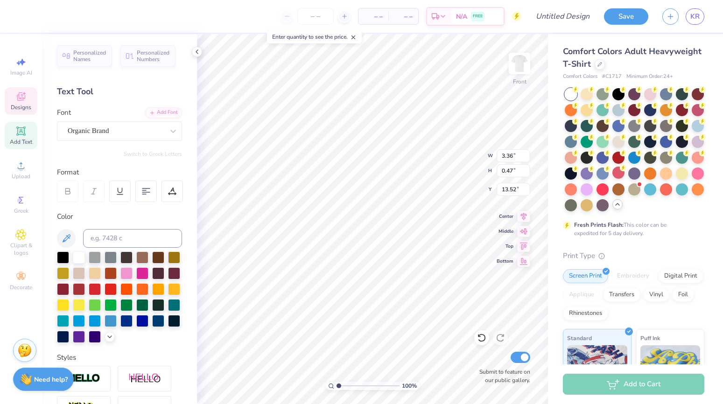
type input "0.50"
type input "12.73"
type textarea "b"
type textarea "Women's eart Health Awarness"
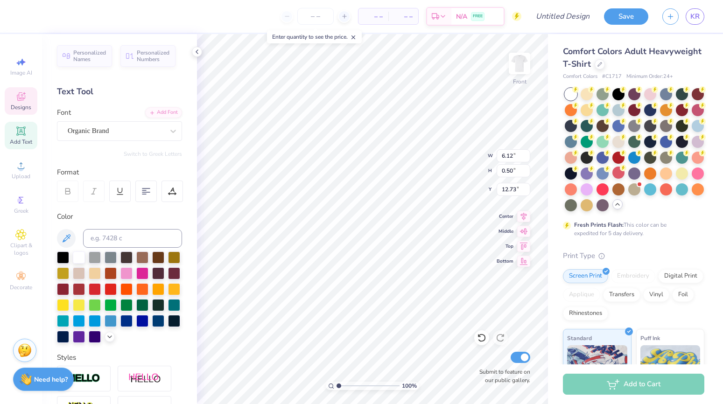
type input "3.36"
type input "0.47"
type input "13.52"
type textarea "Red Dress Gala 2025"
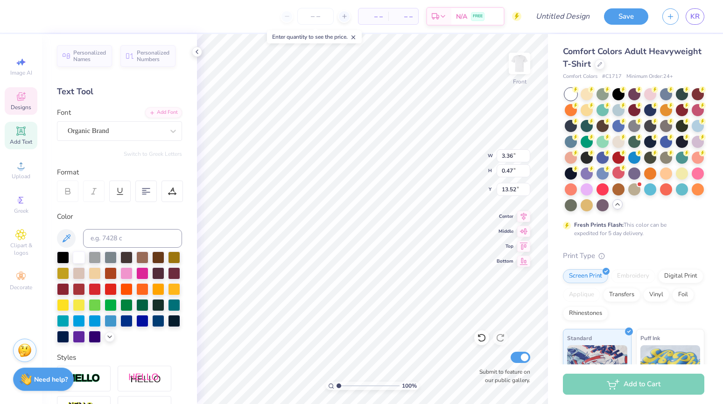
scroll to position [0, 3]
type input "12.11"
click at [96, 290] on div at bounding box center [95, 289] width 12 height 12
type input "7.15"
type input "1.39"
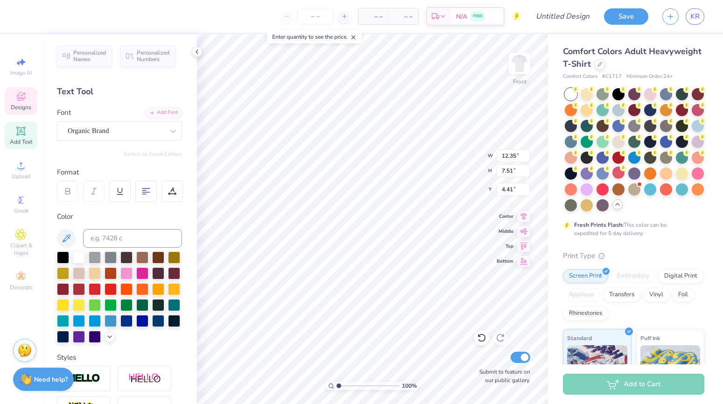
type input "2.63"
click at [80, 292] on div at bounding box center [79, 289] width 12 height 12
click at [81, 290] on div at bounding box center [79, 289] width 12 height 12
click at [82, 289] on div at bounding box center [79, 289] width 12 height 12
type input "7.89"
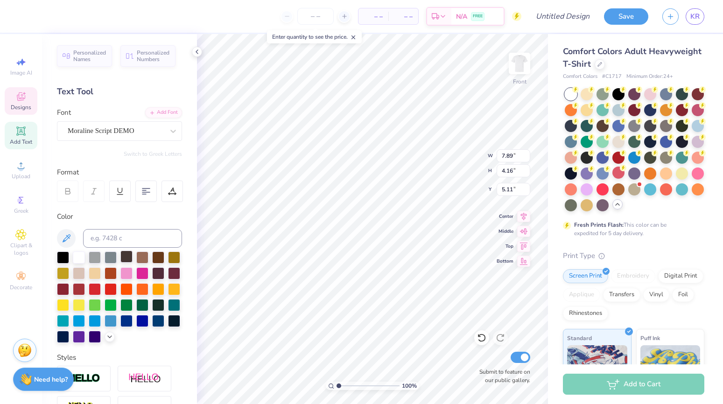
type input "4.16"
type input "5.11"
click at [83, 290] on div at bounding box center [79, 289] width 12 height 12
type input "4.39"
type input "3.95"
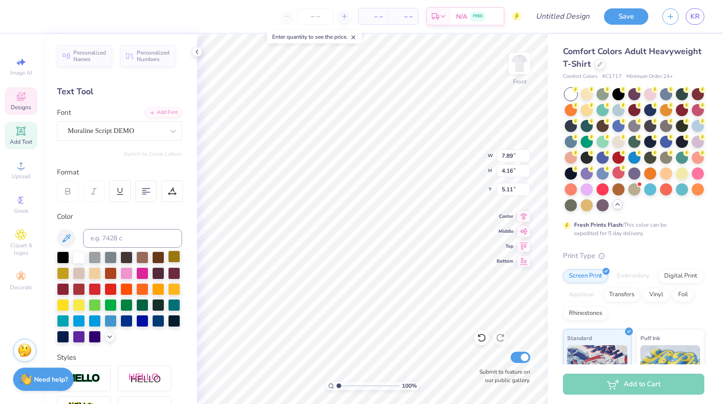
type input "7.68"
click at [74, 290] on div at bounding box center [79, 289] width 12 height 12
click at [109, 333] on icon at bounding box center [109, 335] width 7 height 7
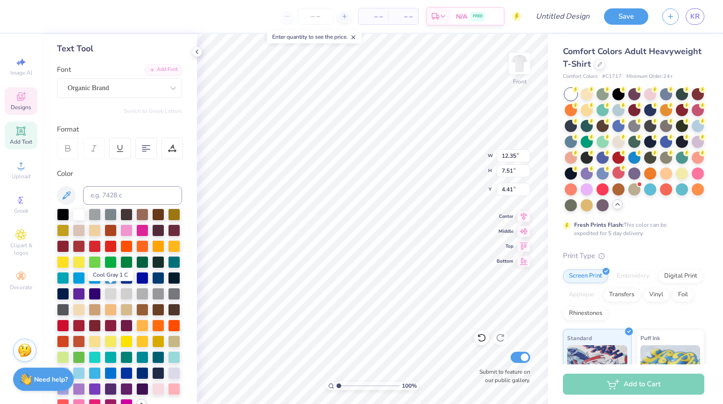
scroll to position [48, 0]
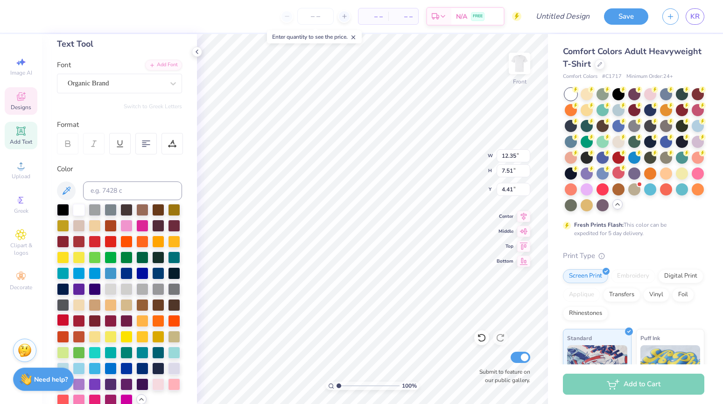
click at [64, 320] on div at bounding box center [63, 320] width 12 height 12
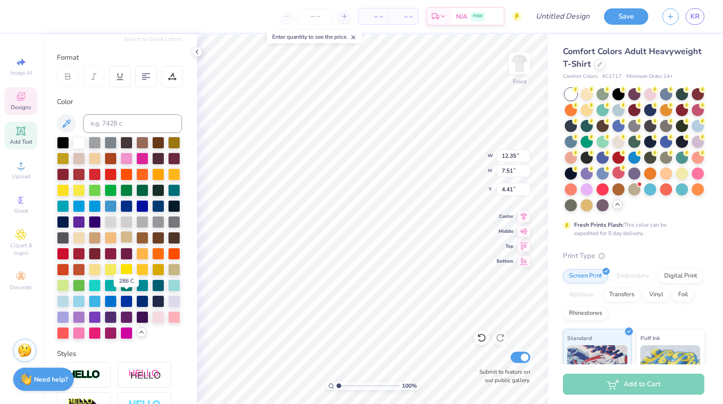
scroll to position [116, 0]
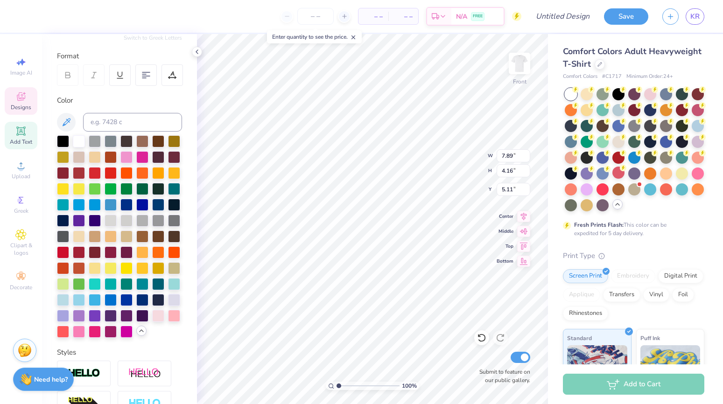
type input "7.89"
type input "4.16"
type input "5.11"
click at [64, 251] on div at bounding box center [63, 252] width 12 height 12
type input "4.39"
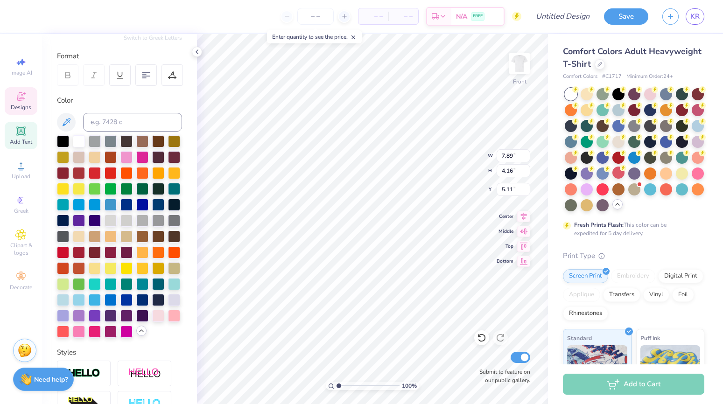
type input "3.95"
type input "7.68"
click at [64, 256] on div at bounding box center [63, 252] width 12 height 12
type input "12.35"
type input "7.51"
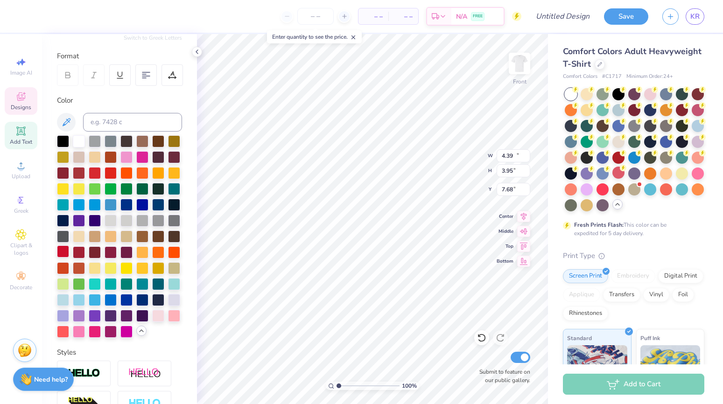
type input "4.41"
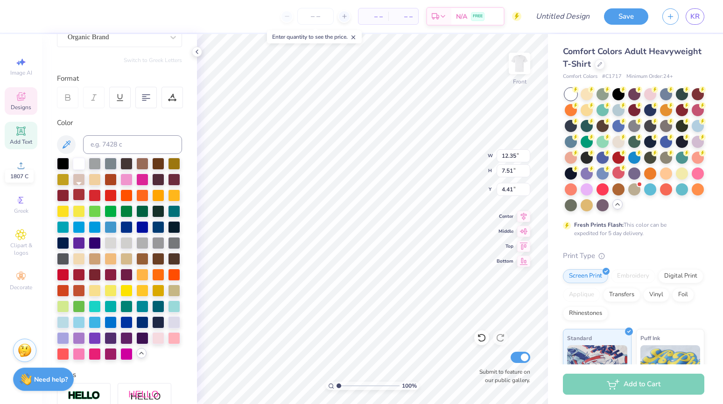
click at [81, 192] on div at bounding box center [79, 195] width 12 height 12
click at [92, 195] on div at bounding box center [95, 195] width 12 height 12
click at [113, 196] on div at bounding box center [111, 195] width 12 height 12
click at [59, 196] on div at bounding box center [63, 195] width 12 height 12
click at [77, 196] on div at bounding box center [79, 195] width 12 height 12
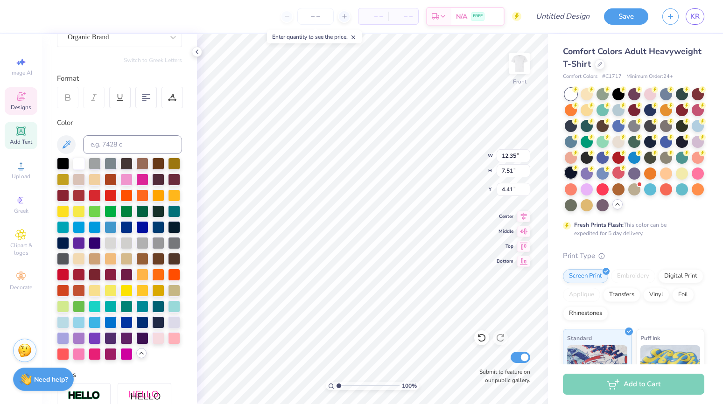
click at [569, 173] on div at bounding box center [571, 173] width 12 height 12
type input "7.15"
type input "1.39"
type input "2.63"
click at [74, 162] on div at bounding box center [79, 163] width 12 height 12
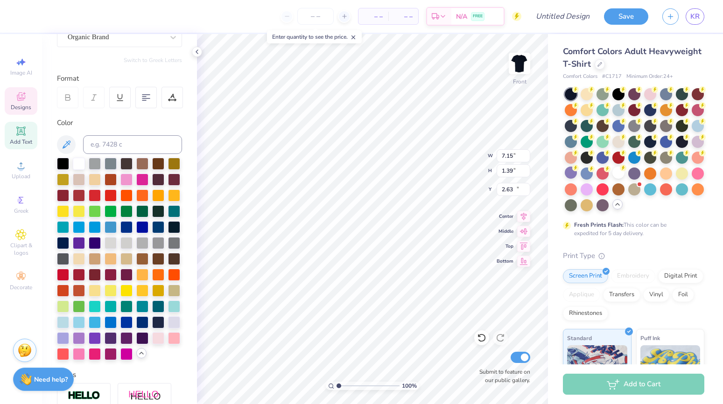
type input "7.22"
type input "0.59"
type input "12.11"
click at [78, 164] on div at bounding box center [79, 163] width 12 height 12
click at [76, 163] on div at bounding box center [79, 163] width 12 height 12
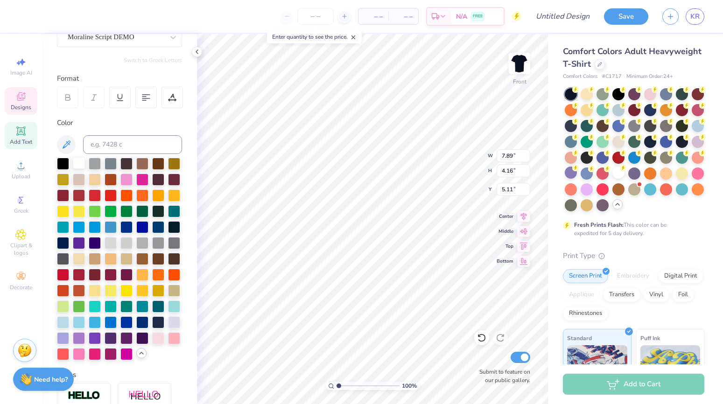
type input "7.89"
type input "4.16"
type input "5.11"
click at [616, 153] on div at bounding box center [619, 157] width 12 height 12
click at [80, 166] on div at bounding box center [79, 163] width 12 height 12
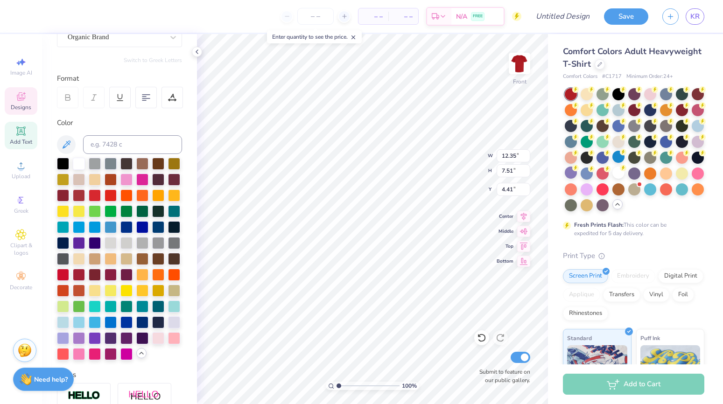
type input "7.89"
type input "4.16"
type input "5.11"
click at [158, 338] on div at bounding box center [158, 338] width 12 height 12
click at [173, 339] on div at bounding box center [174, 338] width 12 height 12
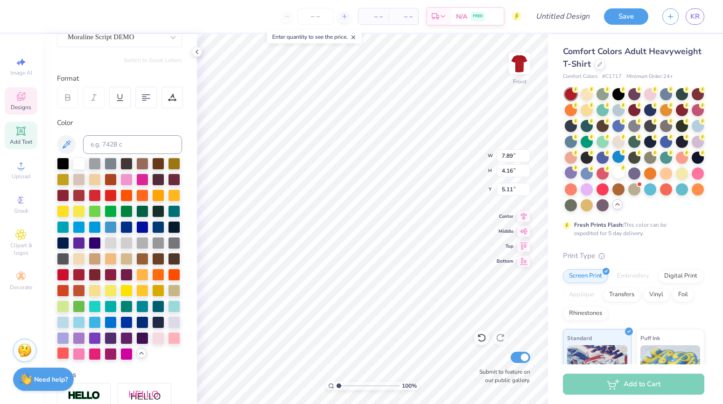
click at [60, 354] on div at bounding box center [63, 353] width 12 height 12
click at [82, 354] on div at bounding box center [79, 353] width 12 height 12
click at [89, 194] on div at bounding box center [95, 195] width 12 height 12
click at [588, 155] on icon at bounding box center [591, 152] width 7 height 7
click at [62, 272] on div at bounding box center [63, 274] width 12 height 12
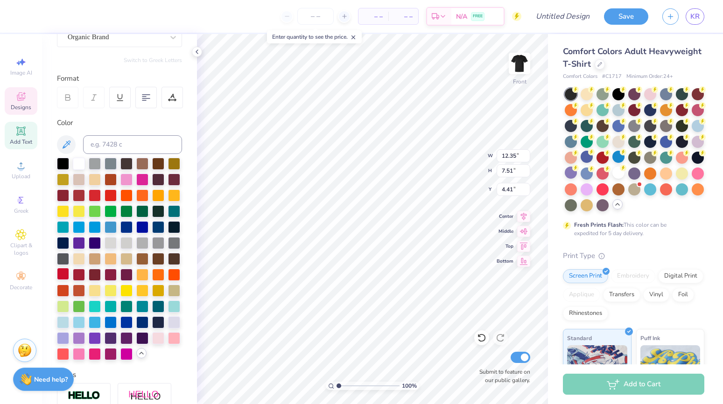
type input "7.89"
type input "4.16"
type input "5.11"
click at [83, 163] on div at bounding box center [79, 163] width 12 height 12
type input "4.39"
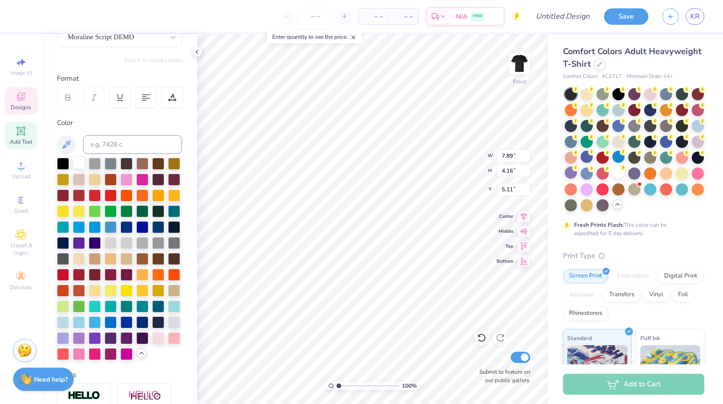
type input "3.95"
type input "7.68"
click at [79, 163] on div at bounding box center [79, 163] width 12 height 12
type input "3.00"
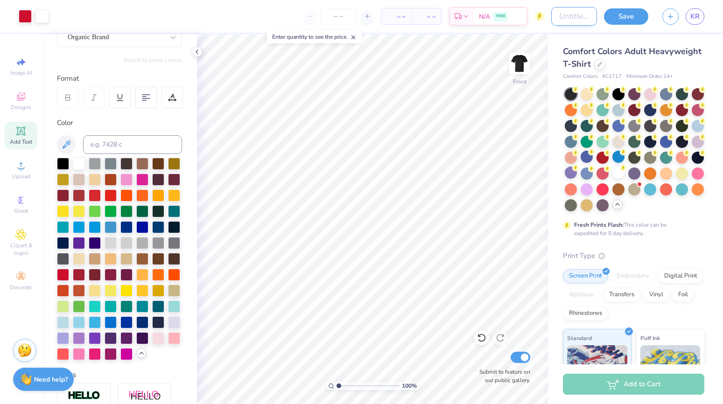
click at [575, 16] on input "Design Title" at bounding box center [574, 16] width 46 height 19
type input "Desgin"
click at [629, 11] on button "Save" at bounding box center [626, 15] width 44 height 16
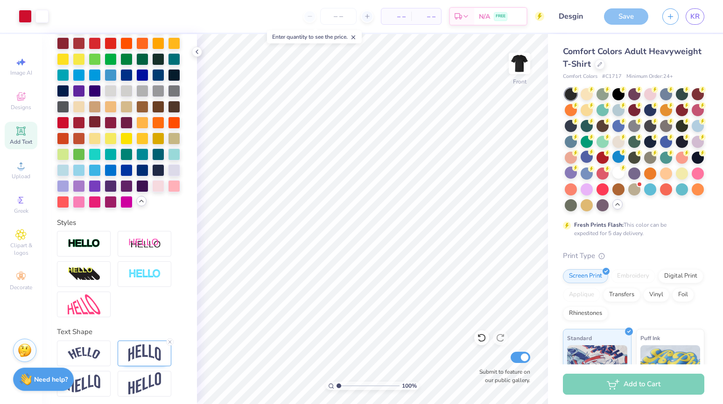
scroll to position [249, 0]
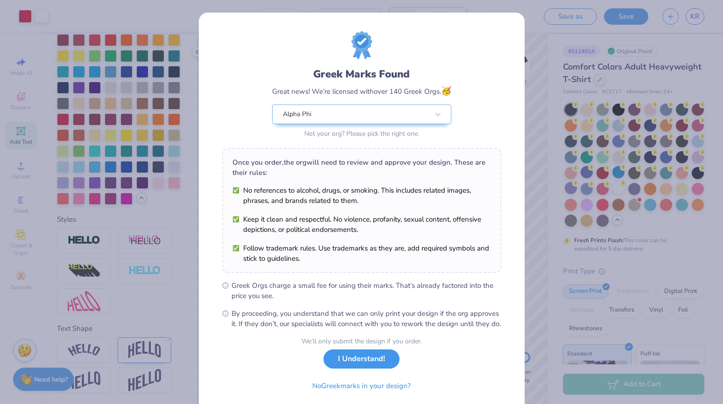
click at [354, 369] on button "I Understand!" at bounding box center [362, 359] width 76 height 19
